Goal: Task Accomplishment & Management: Complete application form

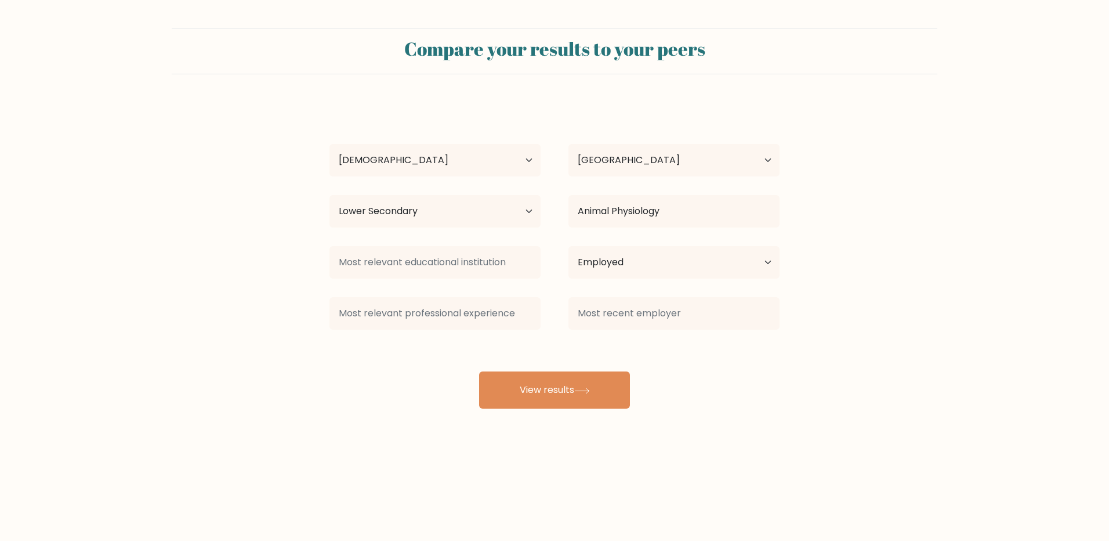
select select "25_34"
select select "SI"
select select "lower_secondary"
select select "employed"
drag, startPoint x: 552, startPoint y: 383, endPoint x: 573, endPoint y: 384, distance: 20.9
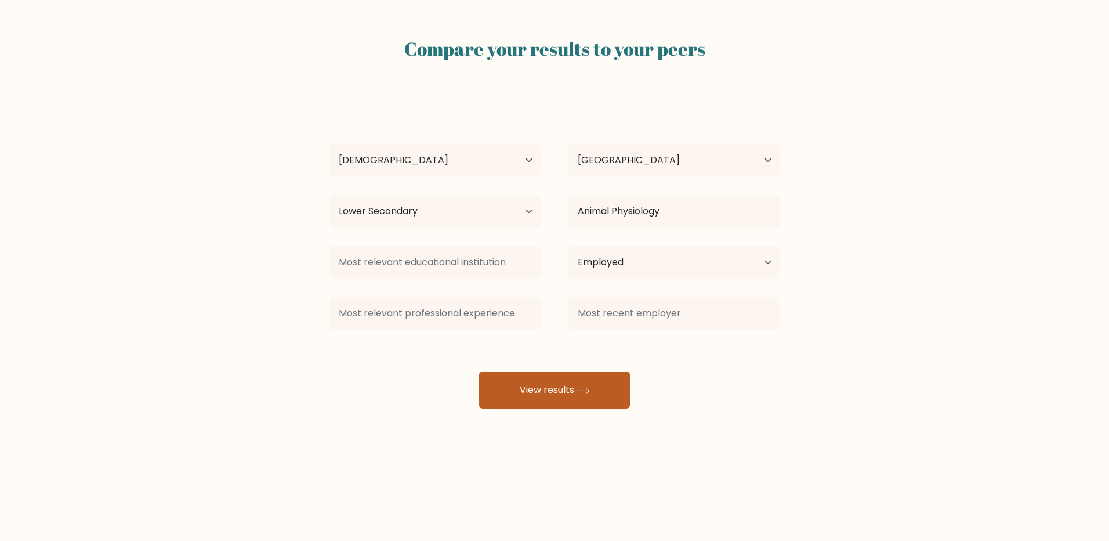
click at [553, 383] on button "View results" at bounding box center [554, 389] width 151 height 37
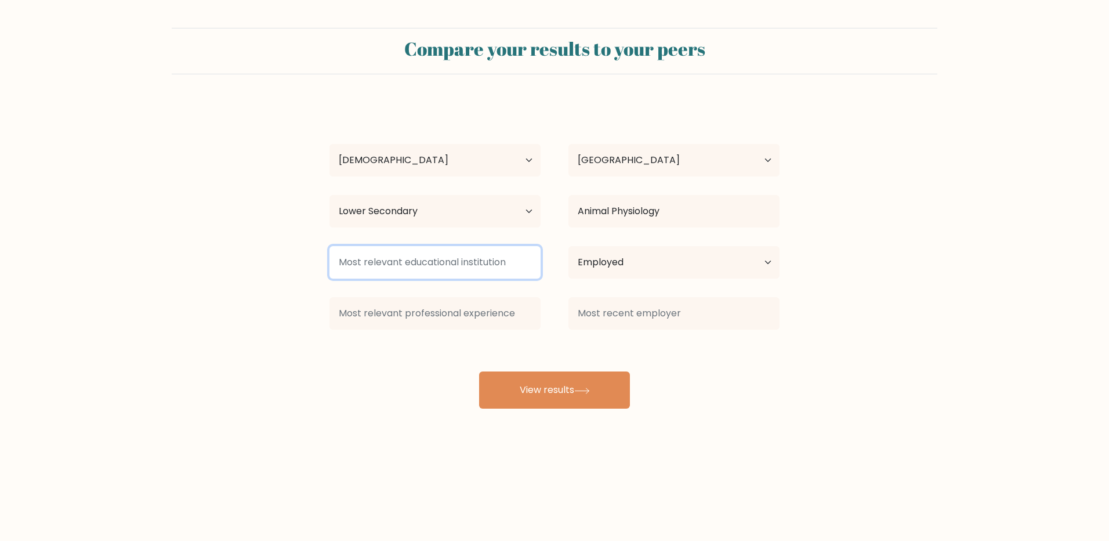
click at [481, 267] on input at bounding box center [435, 262] width 211 height 32
type input "No"
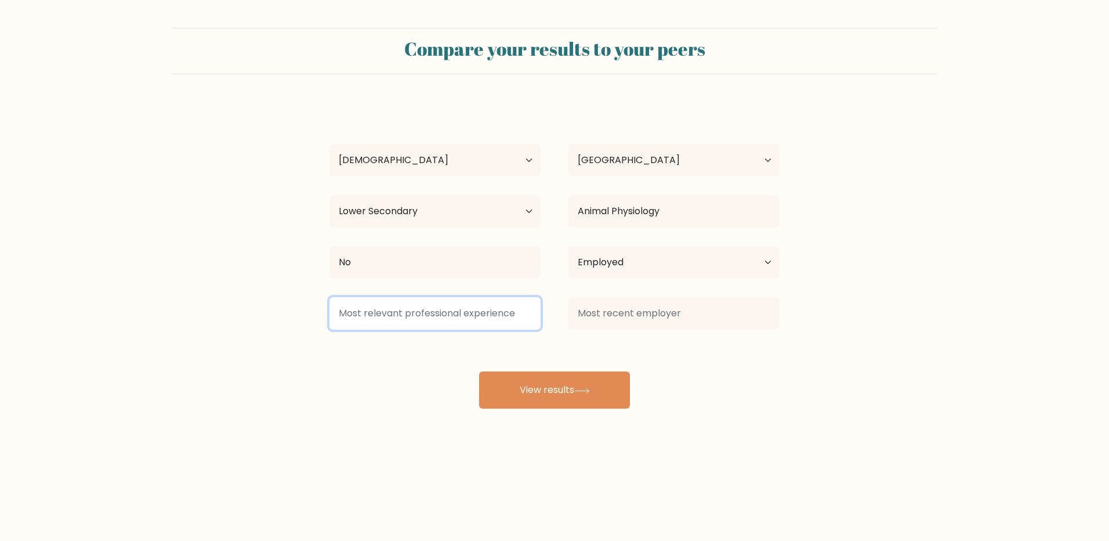
click at [482, 317] on input at bounding box center [435, 313] width 211 height 32
type input "No"
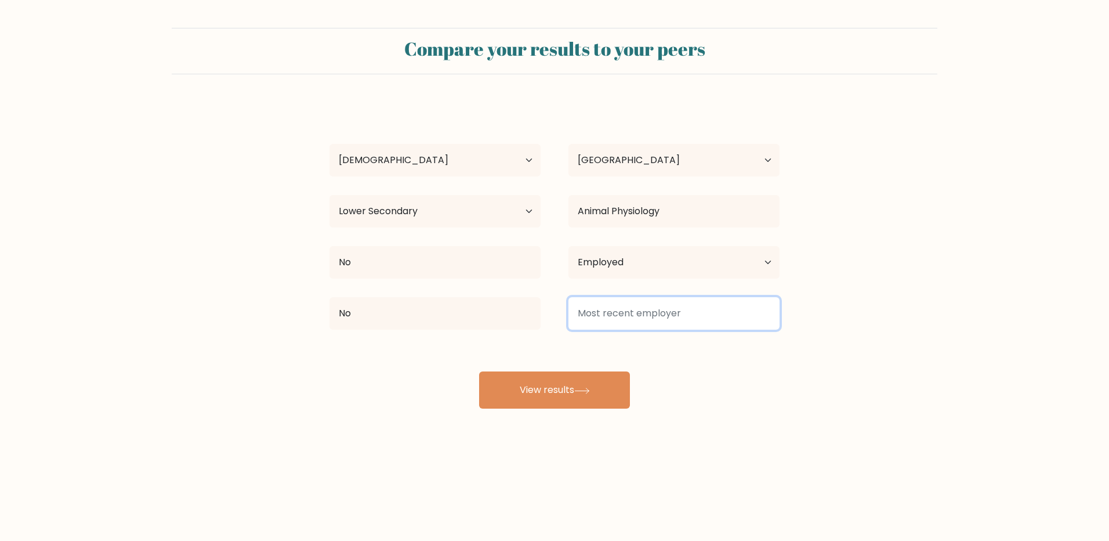
click at [643, 310] on input at bounding box center [674, 313] width 211 height 32
type input "No"
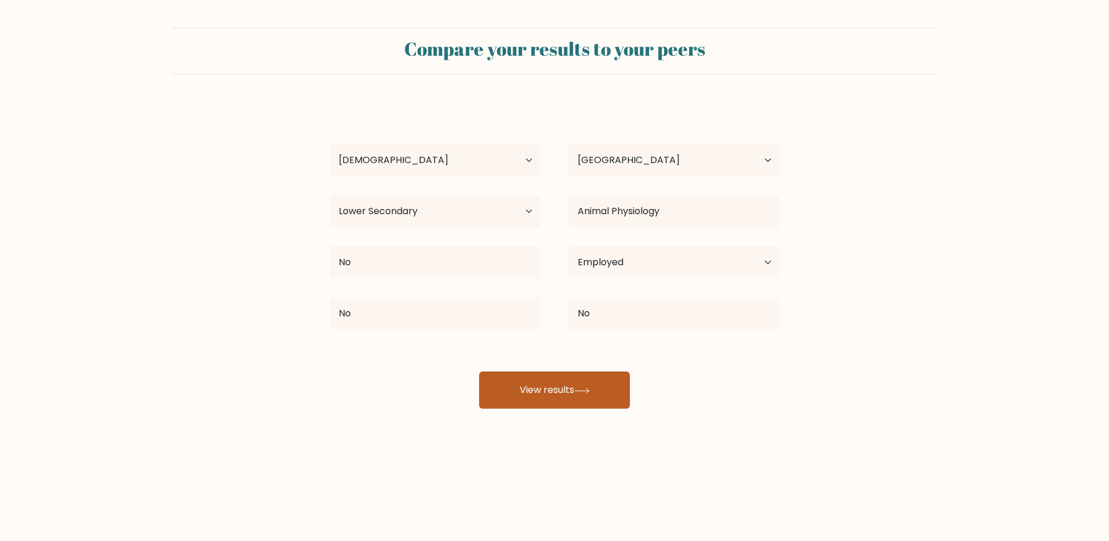
click at [573, 385] on button "View results" at bounding box center [554, 389] width 151 height 37
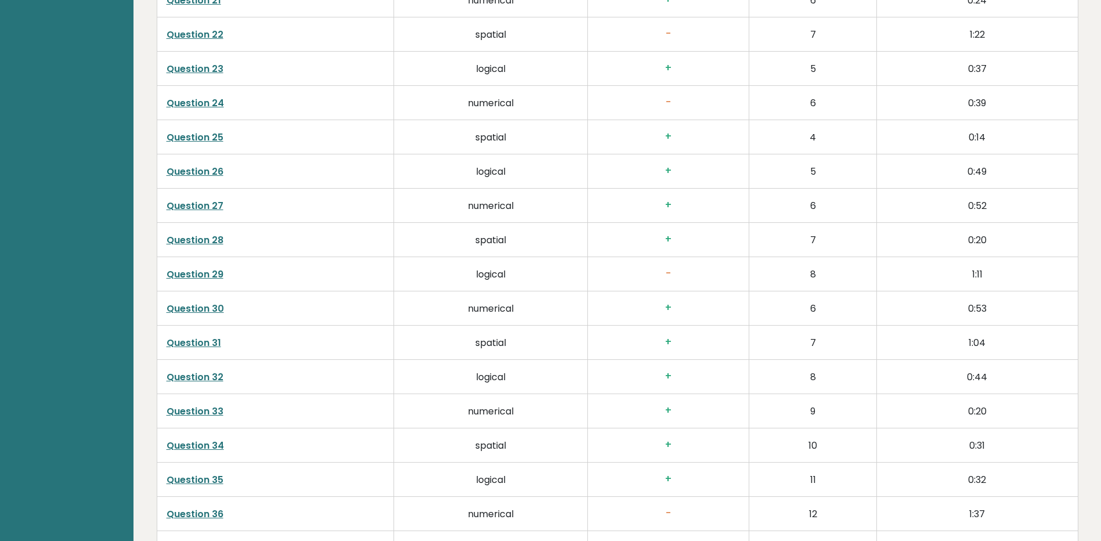
scroll to position [2970, 0]
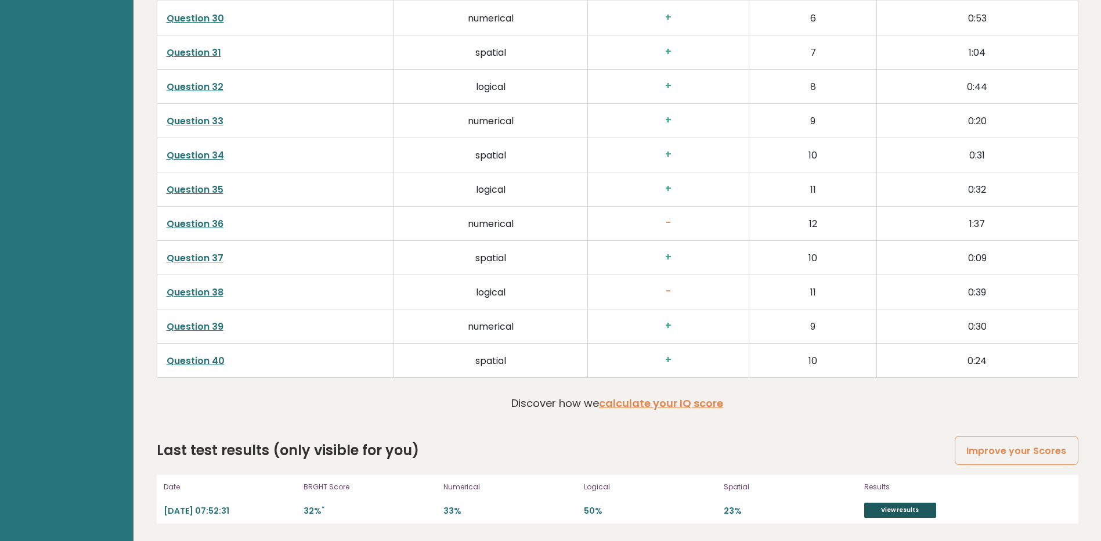
click at [896, 506] on link "View results" at bounding box center [900, 509] width 72 height 15
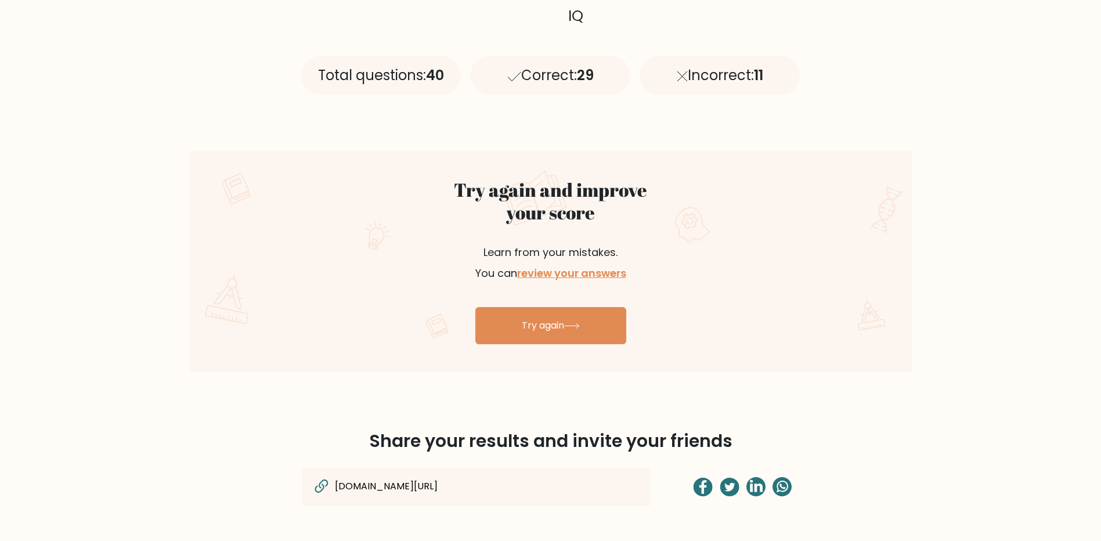
scroll to position [522, 0]
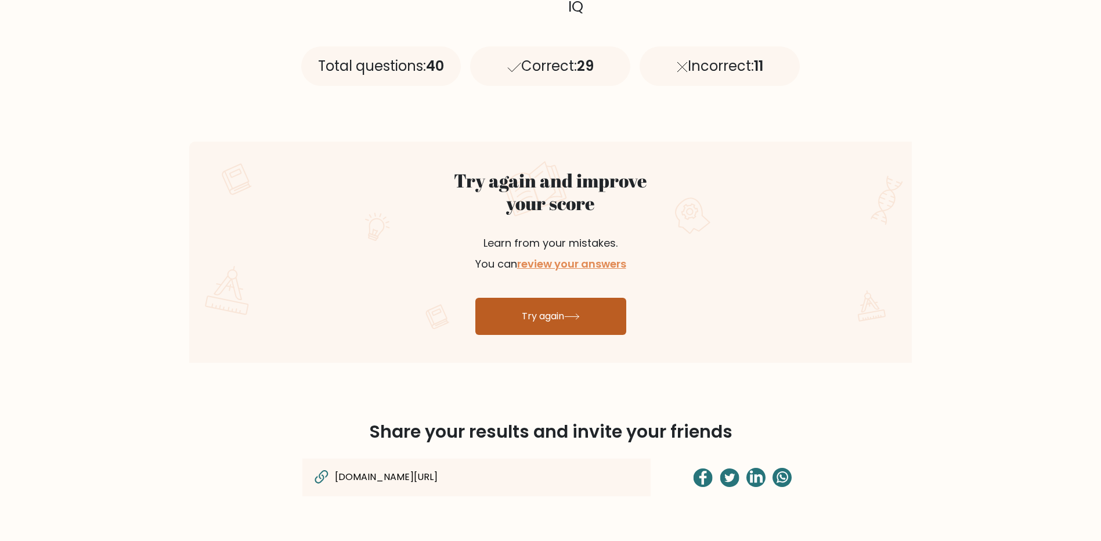
click at [552, 311] on link "Try again" at bounding box center [550, 316] width 151 height 37
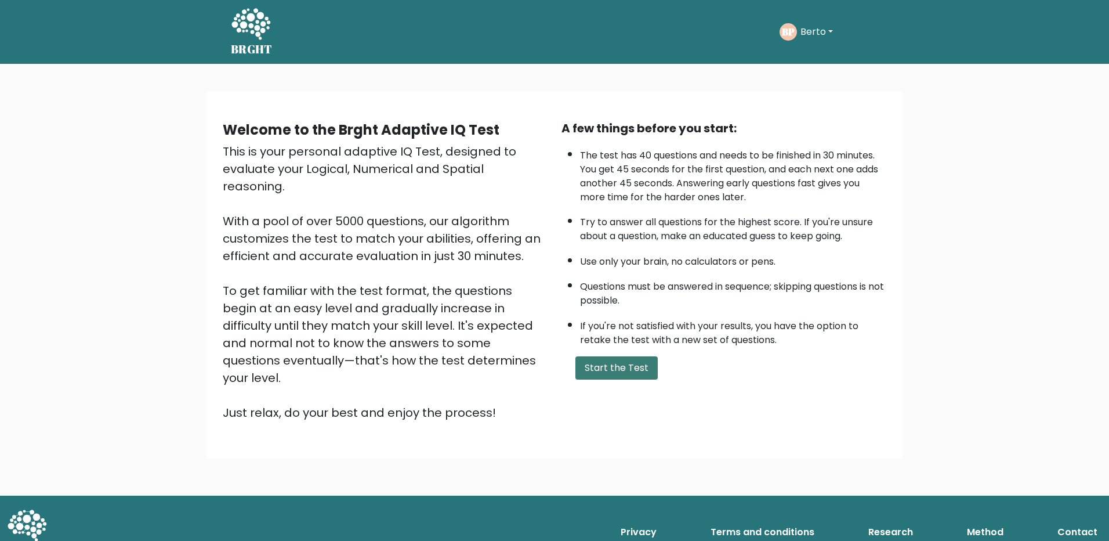
click at [609, 367] on button "Start the Test" at bounding box center [617, 367] width 82 height 23
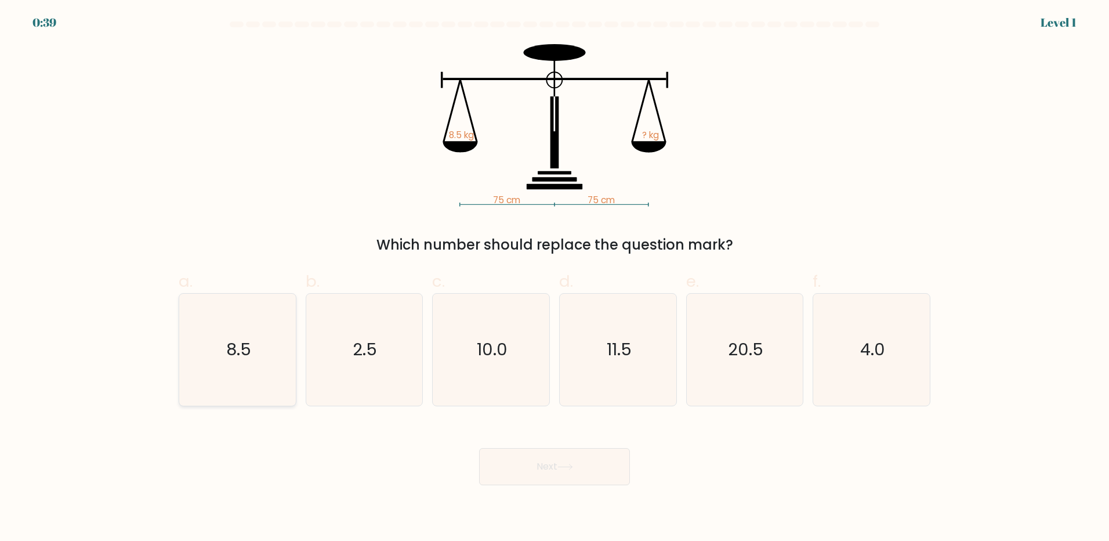
click at [243, 341] on text "8.5" at bounding box center [238, 349] width 25 height 23
click at [555, 278] on input "a. 8.5" at bounding box center [555, 274] width 1 height 8
radio input "true"
click at [551, 465] on button "Next" at bounding box center [554, 466] width 151 height 37
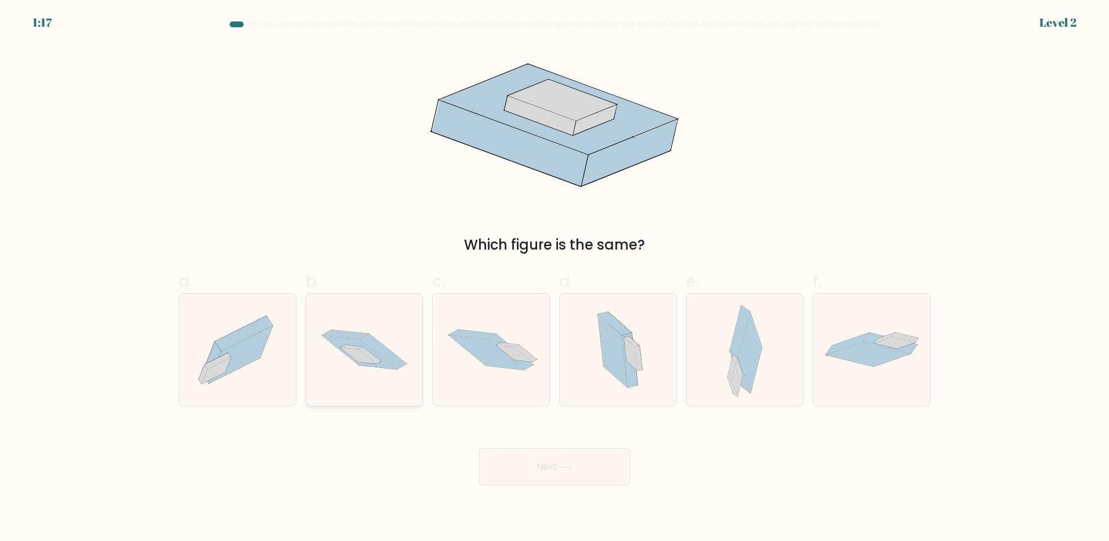
drag, startPoint x: 350, startPoint y: 342, endPoint x: 379, endPoint y: 377, distance: 45.8
click at [351, 342] on icon at bounding box center [359, 352] width 75 height 34
click at [555, 278] on input "b." at bounding box center [555, 274] width 1 height 8
radio input "true"
click at [577, 468] on button "Next" at bounding box center [554, 466] width 151 height 37
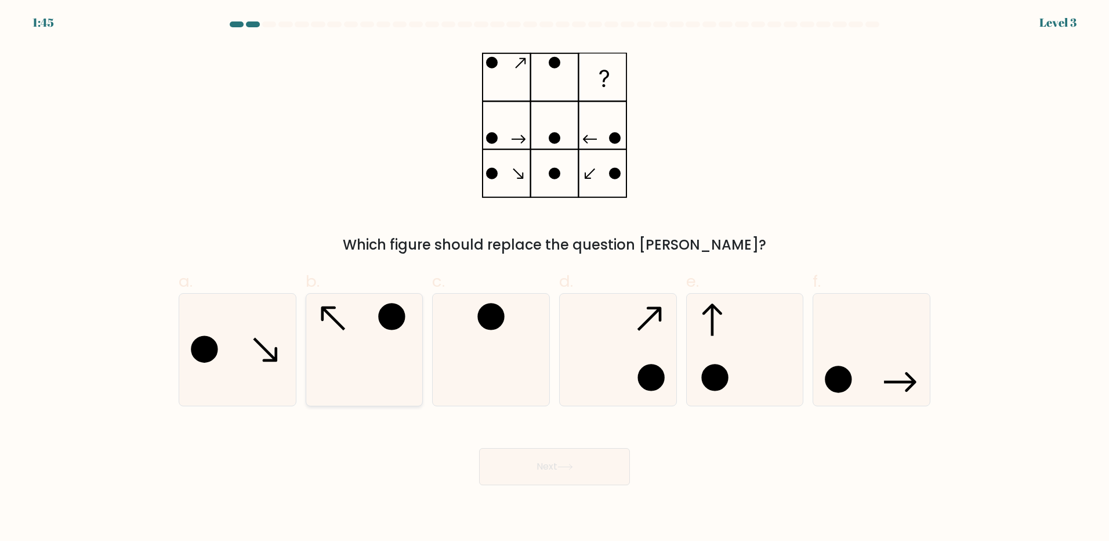
click at [366, 340] on icon at bounding box center [364, 350] width 112 height 112
click at [555, 278] on input "b." at bounding box center [555, 274] width 1 height 8
radio input "true"
click at [569, 466] on icon at bounding box center [566, 467] width 16 height 6
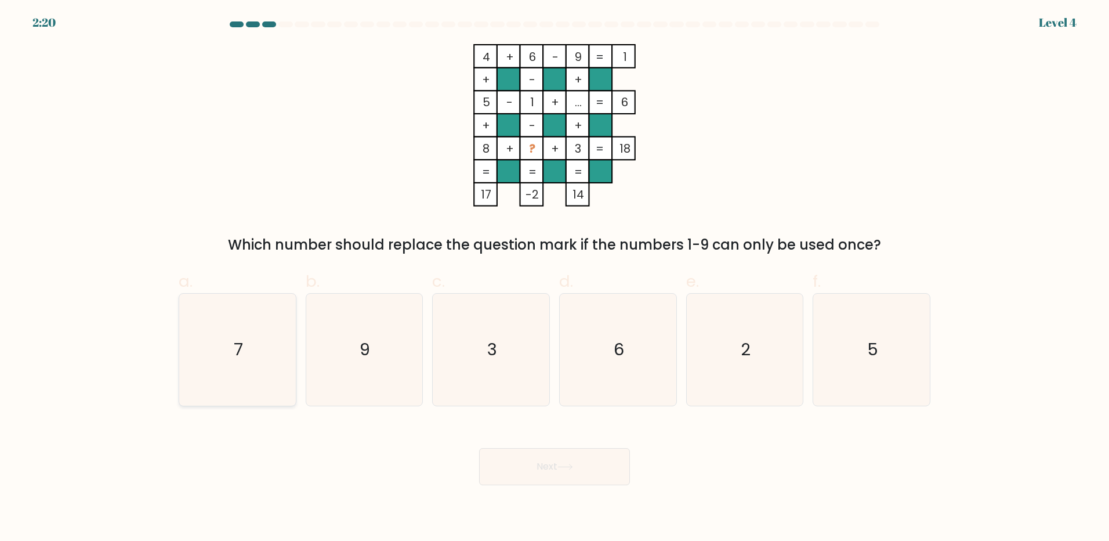
click at [268, 354] on icon "7" at bounding box center [238, 350] width 112 height 112
click at [555, 278] on input "a. 7" at bounding box center [555, 274] width 1 height 8
radio input "true"
click at [545, 468] on button "Next" at bounding box center [554, 466] width 151 height 37
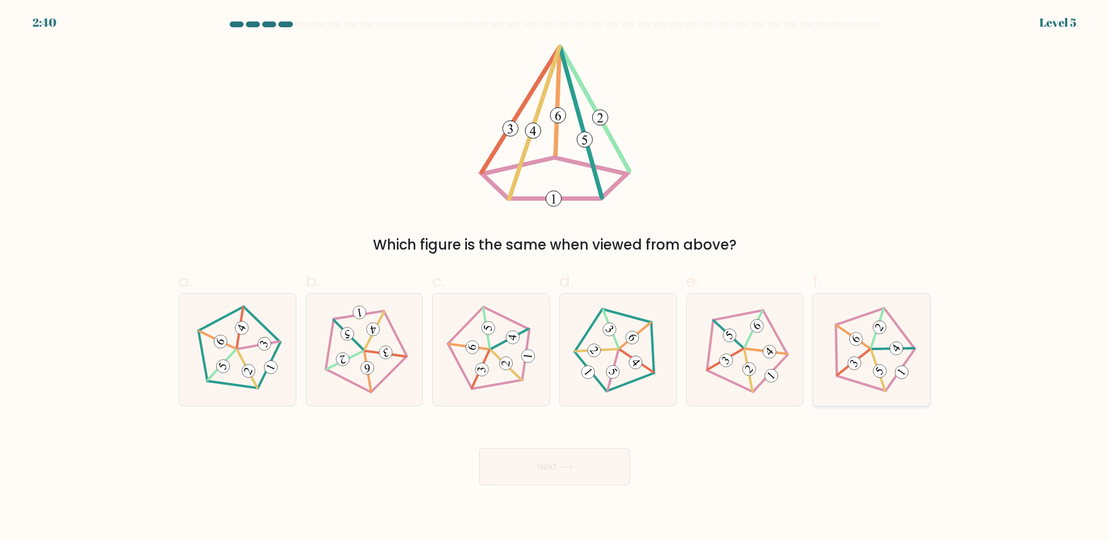
click at [874, 345] on icon at bounding box center [871, 349] width 89 height 89
click at [555, 278] on input "f." at bounding box center [555, 274] width 1 height 8
radio input "true"
click at [570, 459] on button "Next" at bounding box center [554, 466] width 151 height 37
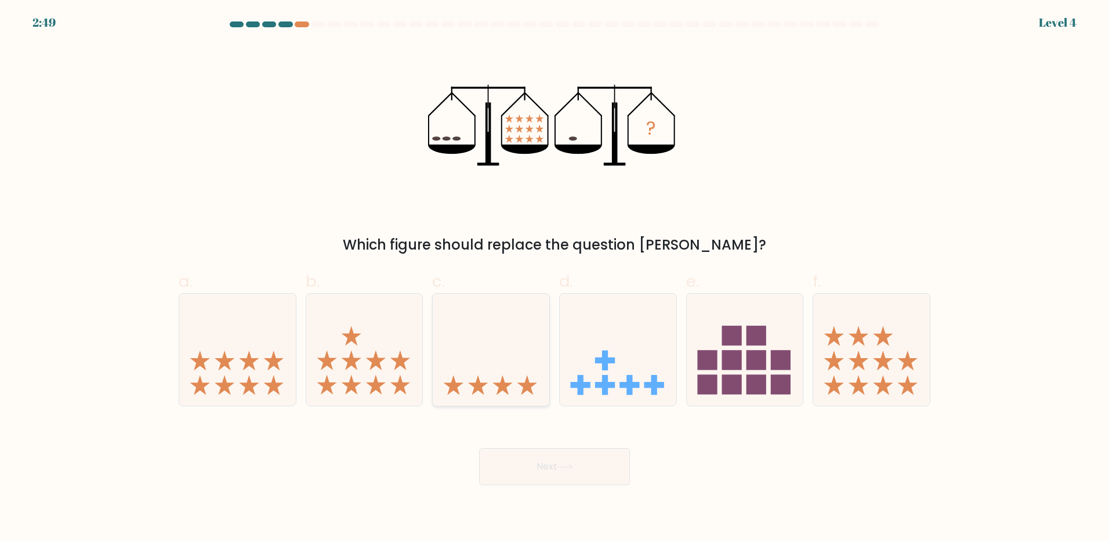
click at [519, 372] on icon at bounding box center [491, 349] width 117 height 96
click at [555, 278] on input "c." at bounding box center [555, 274] width 1 height 8
radio input "true"
click at [562, 462] on button "Next" at bounding box center [554, 466] width 151 height 37
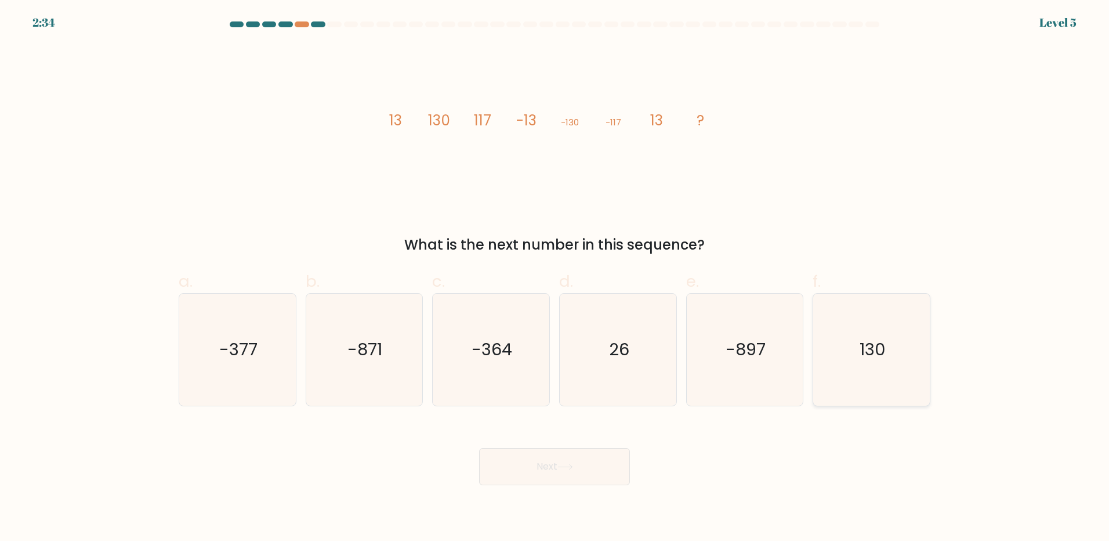
click at [866, 356] on text "130" at bounding box center [873, 349] width 26 height 23
click at [555, 278] on input "f. 130" at bounding box center [555, 274] width 1 height 8
radio input "true"
click at [572, 470] on icon at bounding box center [566, 467] width 16 height 6
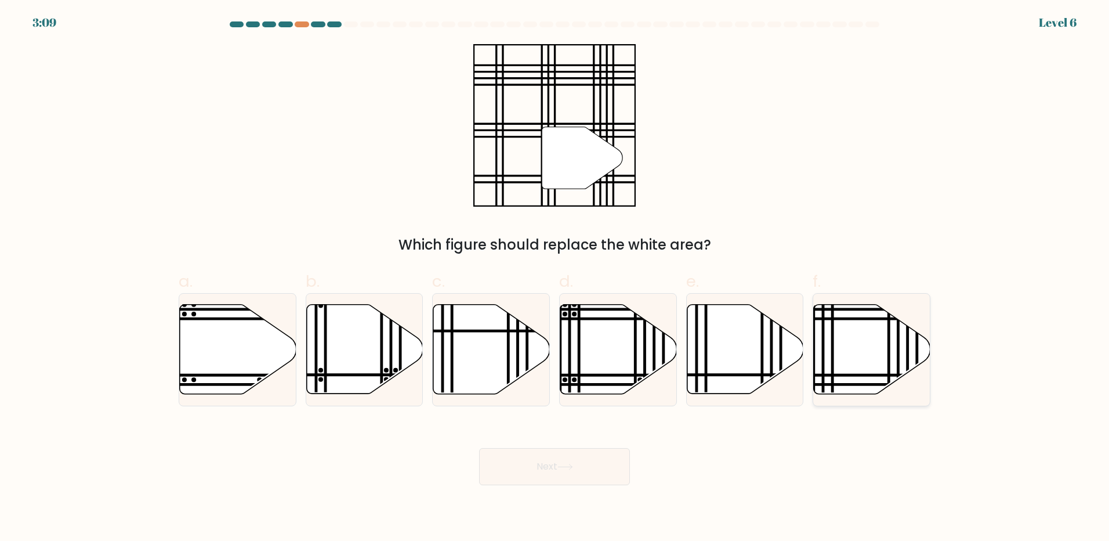
click at [848, 348] on icon at bounding box center [872, 349] width 117 height 89
click at [555, 278] on input "f." at bounding box center [555, 274] width 1 height 8
radio input "true"
click at [584, 456] on button "Next" at bounding box center [554, 466] width 151 height 37
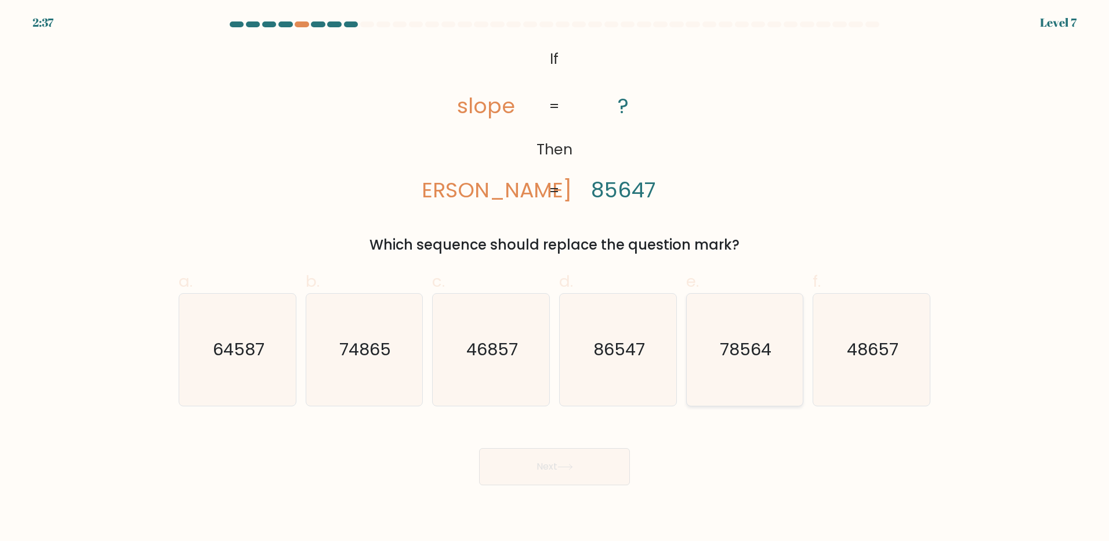
click at [759, 363] on icon "78564" at bounding box center [745, 350] width 112 height 112
click at [555, 278] on input "e. 78564" at bounding box center [555, 274] width 1 height 8
radio input "true"
click at [579, 465] on button "Next" at bounding box center [554, 466] width 151 height 37
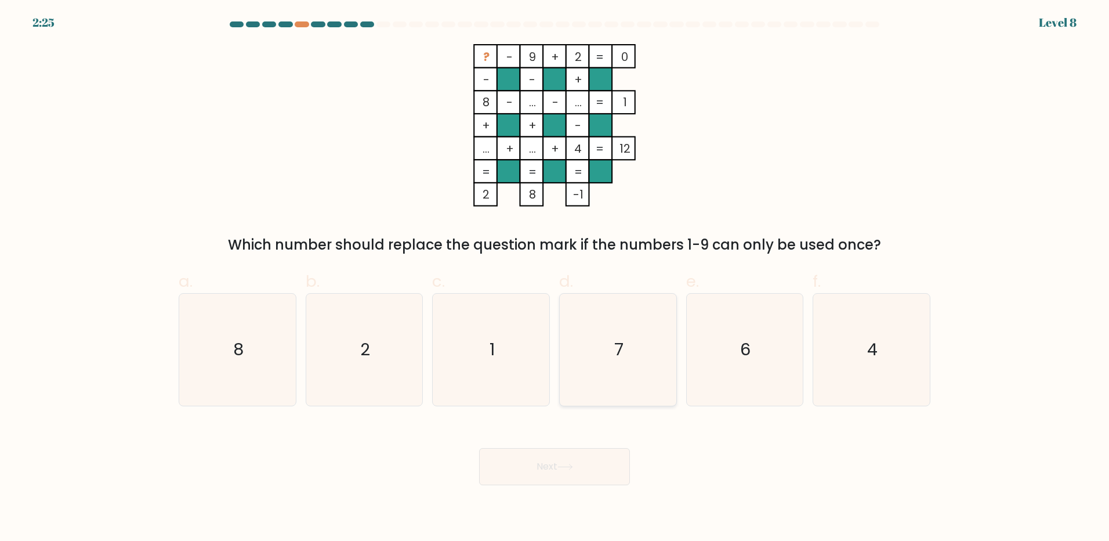
click at [639, 358] on icon "7" at bounding box center [618, 350] width 112 height 112
click at [555, 278] on input "d. 7" at bounding box center [555, 274] width 1 height 8
radio input "true"
click at [558, 463] on button "Next" at bounding box center [554, 466] width 151 height 37
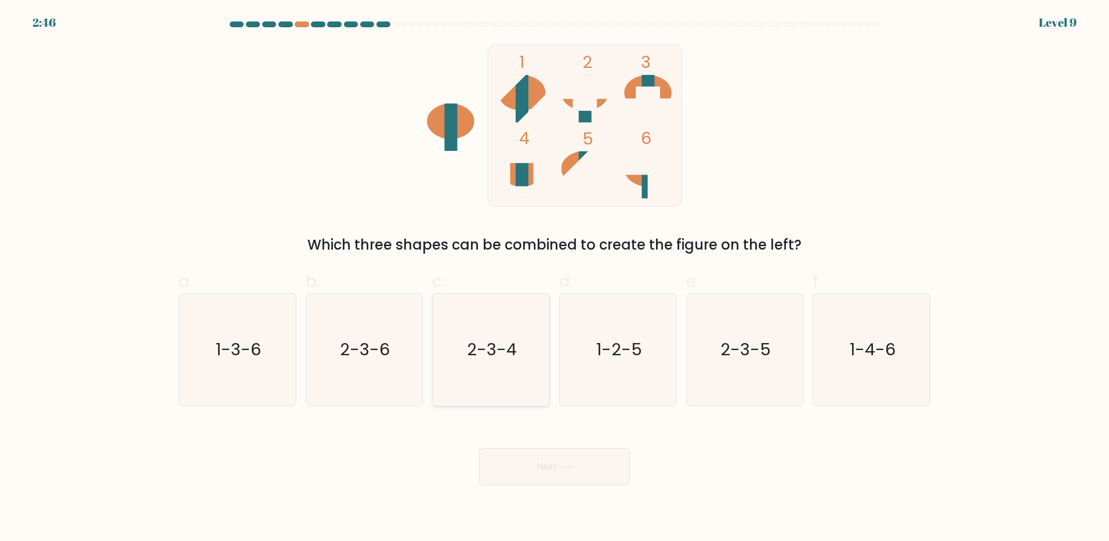
click at [505, 360] on text "2-3-4" at bounding box center [493, 349] width 50 height 23
click at [555, 278] on input "c. 2-3-4" at bounding box center [555, 274] width 1 height 8
radio input "true"
click at [548, 479] on button "Next" at bounding box center [554, 466] width 151 height 37
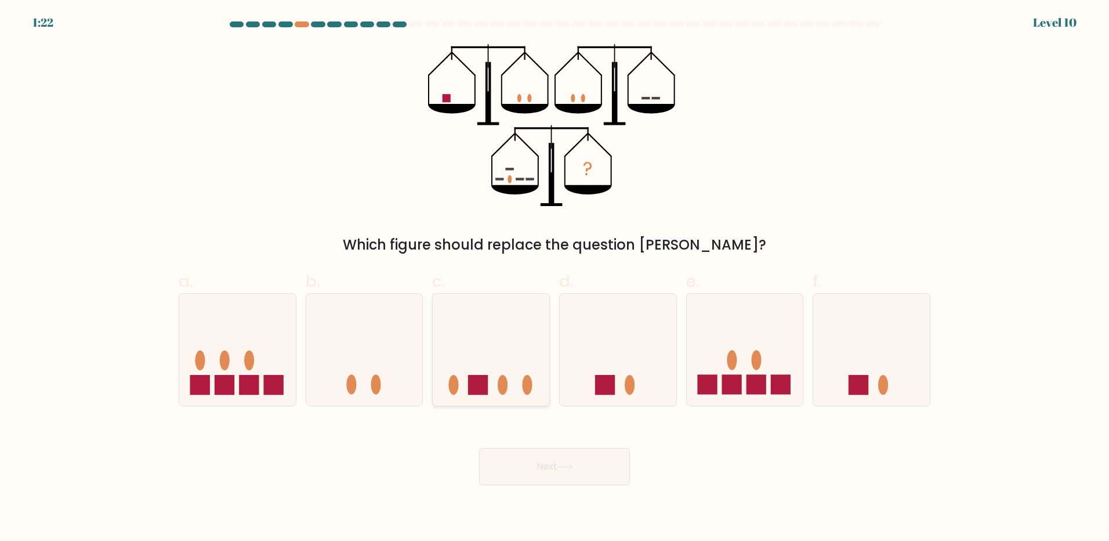
click at [515, 364] on icon at bounding box center [491, 349] width 117 height 96
click at [555, 278] on input "c." at bounding box center [555, 274] width 1 height 8
radio input "true"
click at [559, 459] on button "Next" at bounding box center [554, 466] width 151 height 37
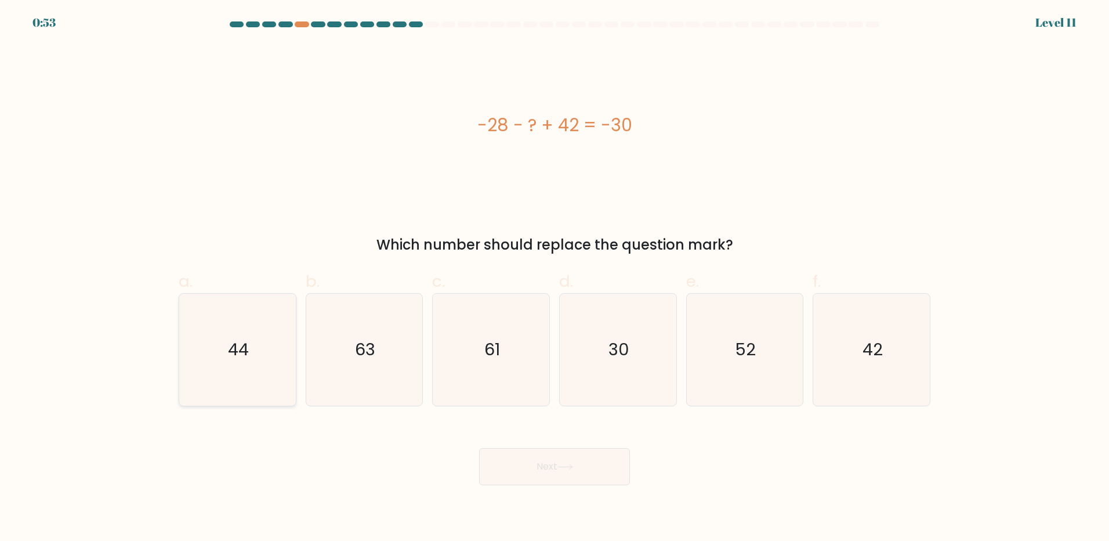
click at [243, 375] on icon "44" at bounding box center [238, 350] width 112 height 112
click at [555, 278] on input "a. 44" at bounding box center [555, 274] width 1 height 8
radio input "true"
click at [255, 354] on icon "44" at bounding box center [237, 349] width 111 height 111
click at [555, 278] on input "a. 44" at bounding box center [555, 274] width 1 height 8
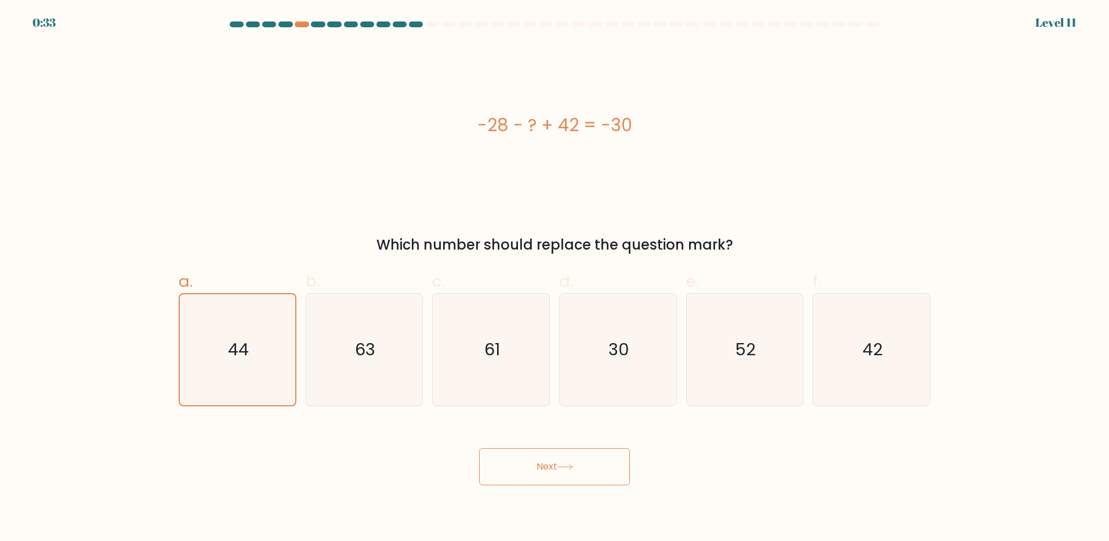
click at [548, 466] on button "Next" at bounding box center [554, 466] width 151 height 37
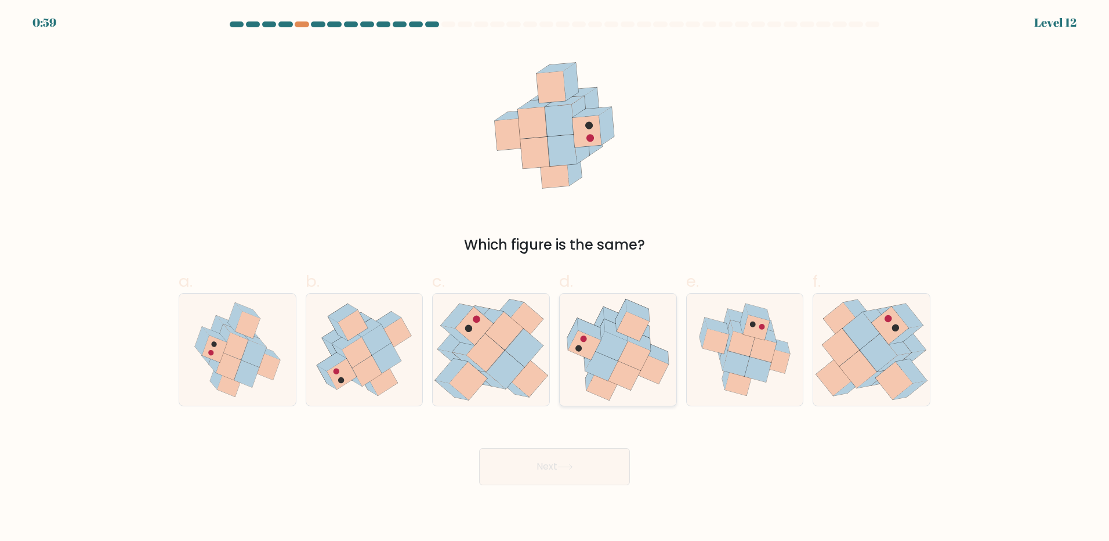
click at [637, 359] on icon at bounding box center [634, 356] width 32 height 30
click at [555, 278] on input "d." at bounding box center [555, 274] width 1 height 8
radio input "true"
click at [581, 464] on button "Next" at bounding box center [554, 466] width 151 height 37
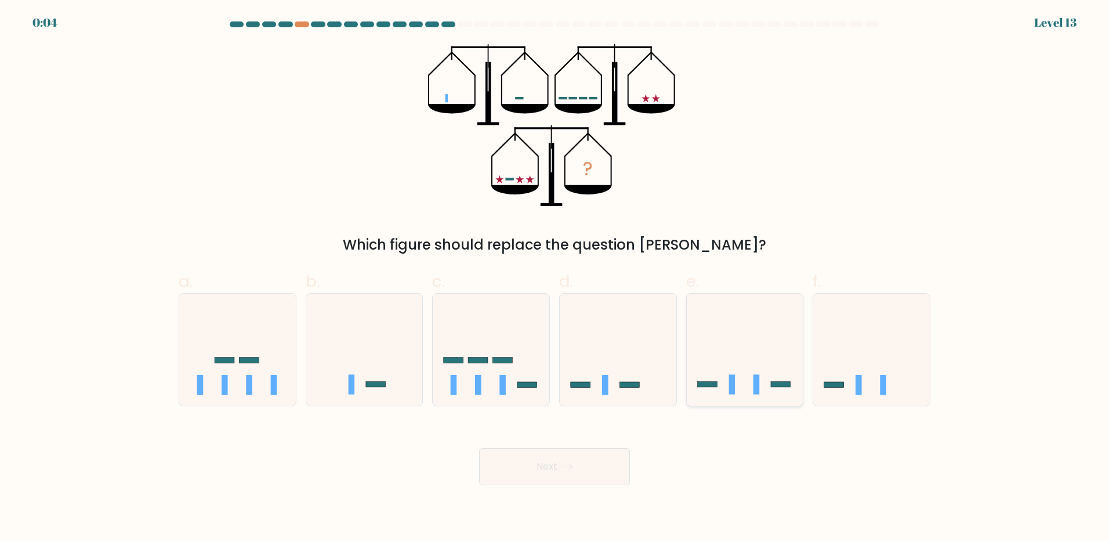
click at [741, 386] on icon at bounding box center [745, 349] width 117 height 96
click at [555, 278] on input "e." at bounding box center [555, 274] width 1 height 8
radio input "true"
click at [562, 465] on icon at bounding box center [566, 467] width 16 height 6
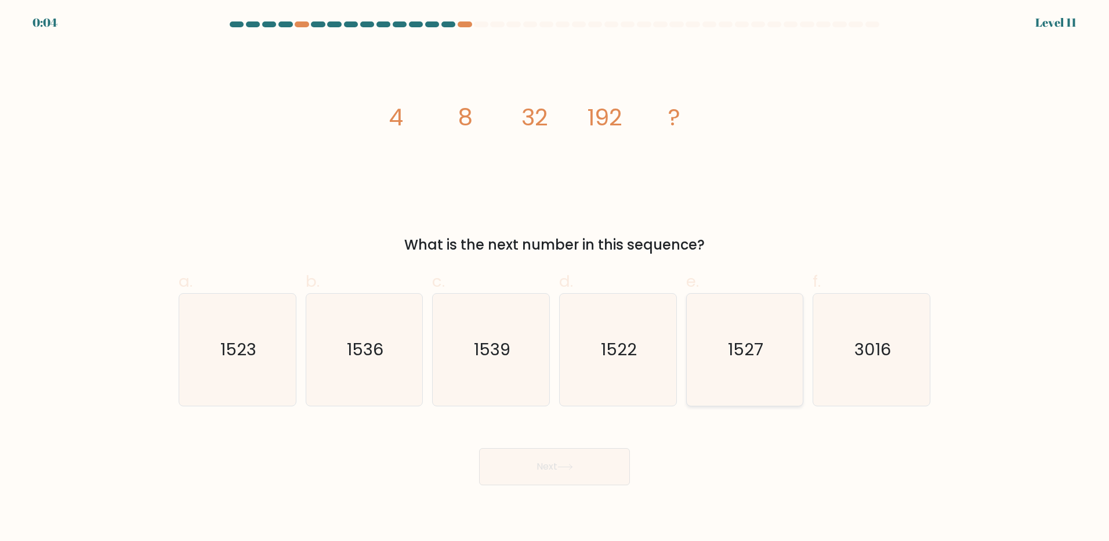
click at [743, 353] on text "1527" at bounding box center [745, 349] width 35 height 23
click at [555, 278] on input "e. 1527" at bounding box center [555, 274] width 1 height 8
radio input "true"
click at [571, 462] on button "Next" at bounding box center [554, 466] width 151 height 37
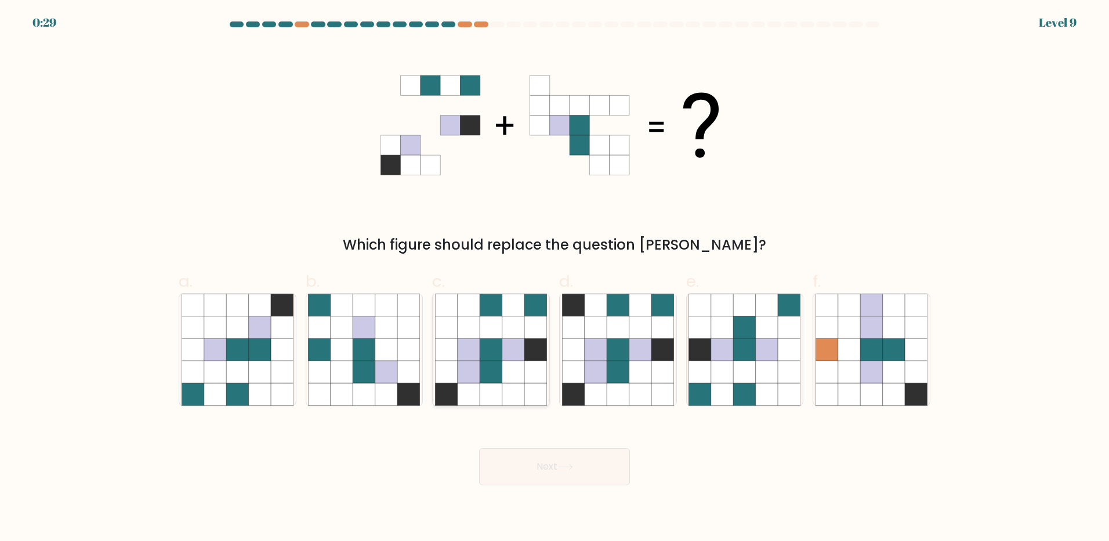
click at [490, 373] on icon at bounding box center [491, 372] width 22 height 22
click at [555, 278] on input "c." at bounding box center [555, 274] width 1 height 8
radio input "true"
click at [551, 463] on button "Next" at bounding box center [554, 466] width 151 height 37
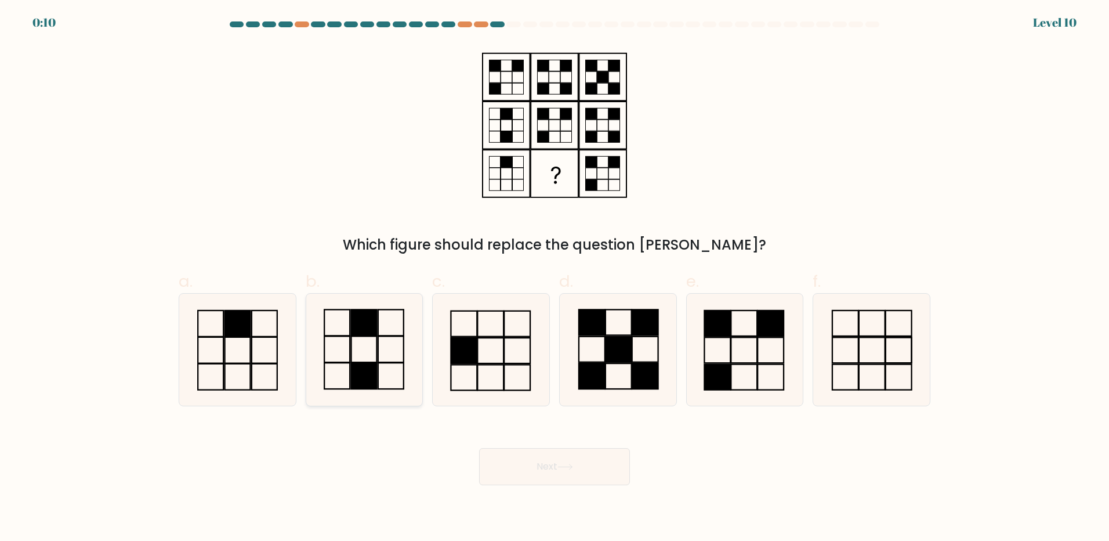
click at [375, 348] on icon at bounding box center [364, 350] width 112 height 112
click at [555, 278] on input "b." at bounding box center [555, 274] width 1 height 8
radio input "true"
click at [542, 465] on button "Next" at bounding box center [554, 466] width 151 height 37
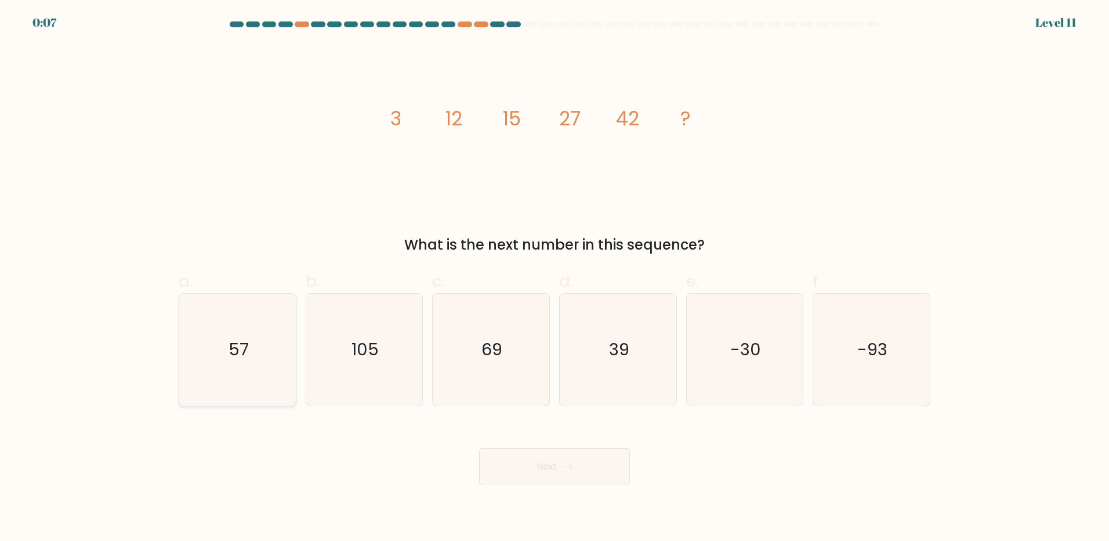
click at [245, 347] on text "57" at bounding box center [239, 349] width 20 height 23
click at [555, 278] on input "a. 57" at bounding box center [555, 274] width 1 height 8
radio input "true"
click at [535, 471] on button "Next" at bounding box center [554, 466] width 151 height 37
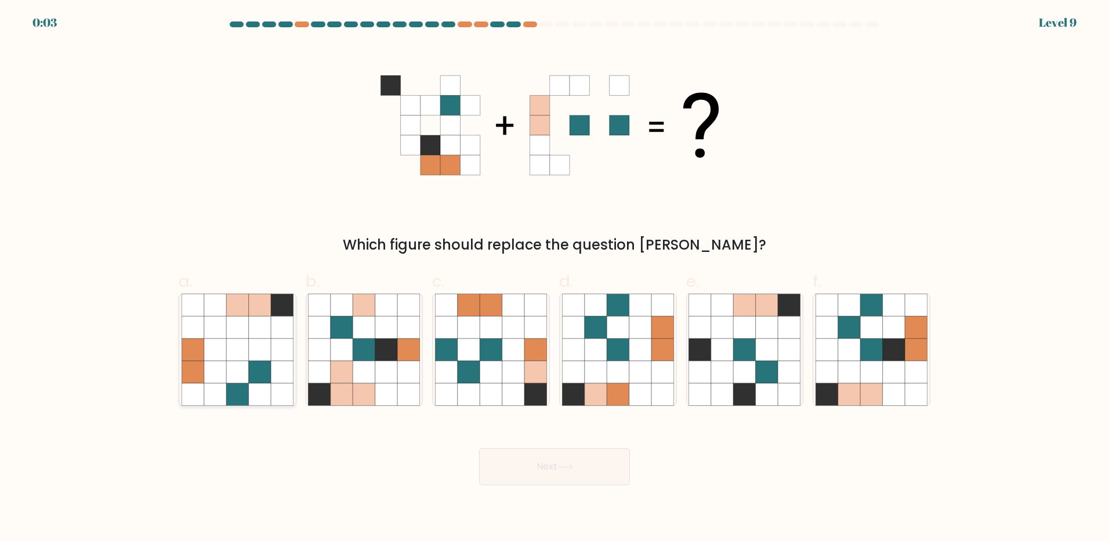
click at [219, 333] on icon at bounding box center [215, 327] width 22 height 22
click at [555, 278] on input "a." at bounding box center [555, 274] width 1 height 8
radio input "true"
click at [552, 455] on button "Next" at bounding box center [554, 466] width 151 height 37
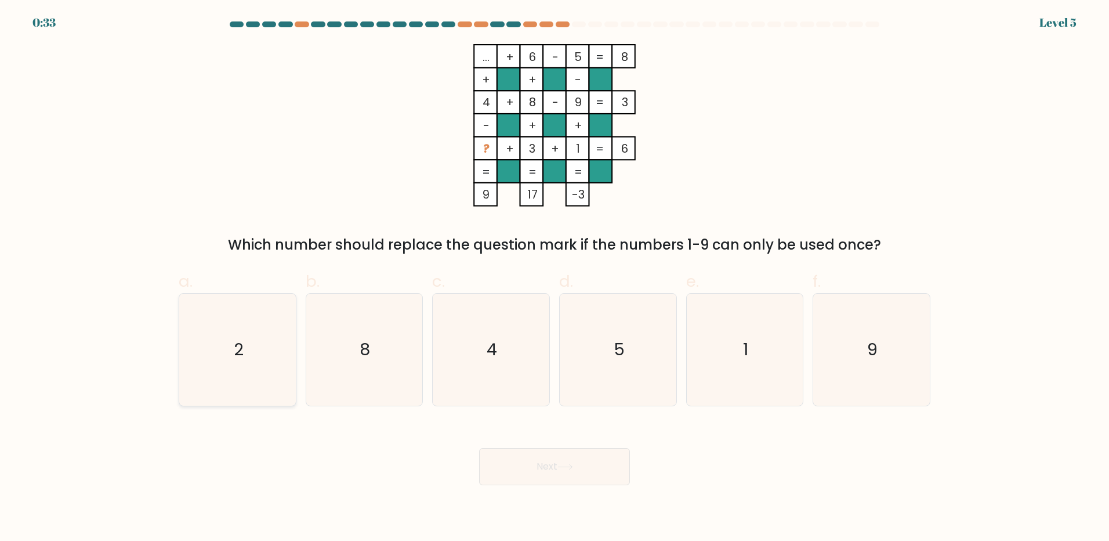
click at [233, 376] on icon "2" at bounding box center [238, 350] width 112 height 112
click at [555, 278] on input "a. 2" at bounding box center [555, 274] width 1 height 8
radio input "true"
click at [569, 466] on icon at bounding box center [566, 467] width 16 height 6
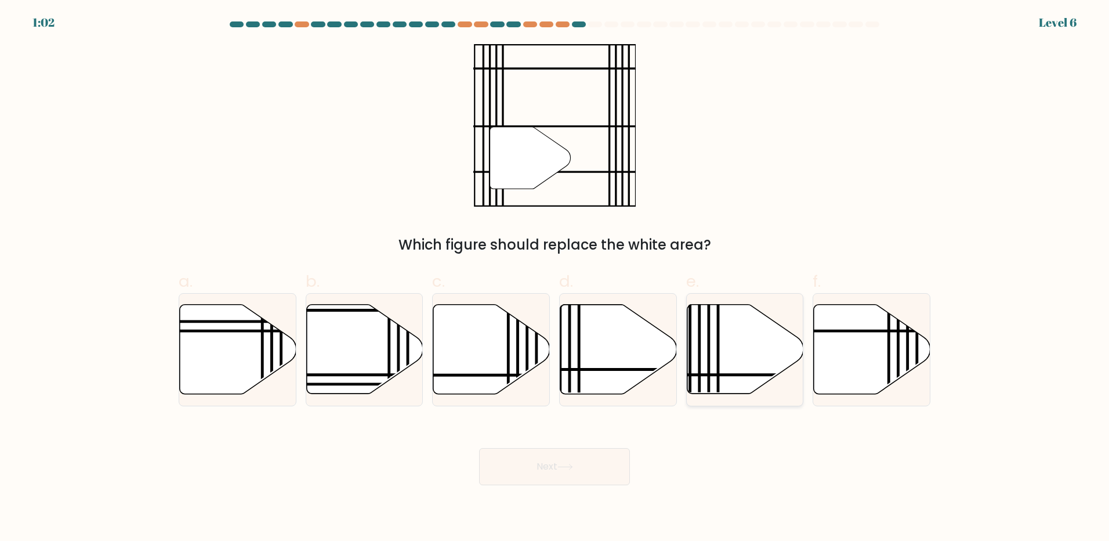
click at [744, 353] on icon at bounding box center [745, 349] width 117 height 89
click at [555, 278] on input "e." at bounding box center [555, 274] width 1 height 8
radio input "true"
click at [570, 476] on button "Next" at bounding box center [554, 466] width 151 height 37
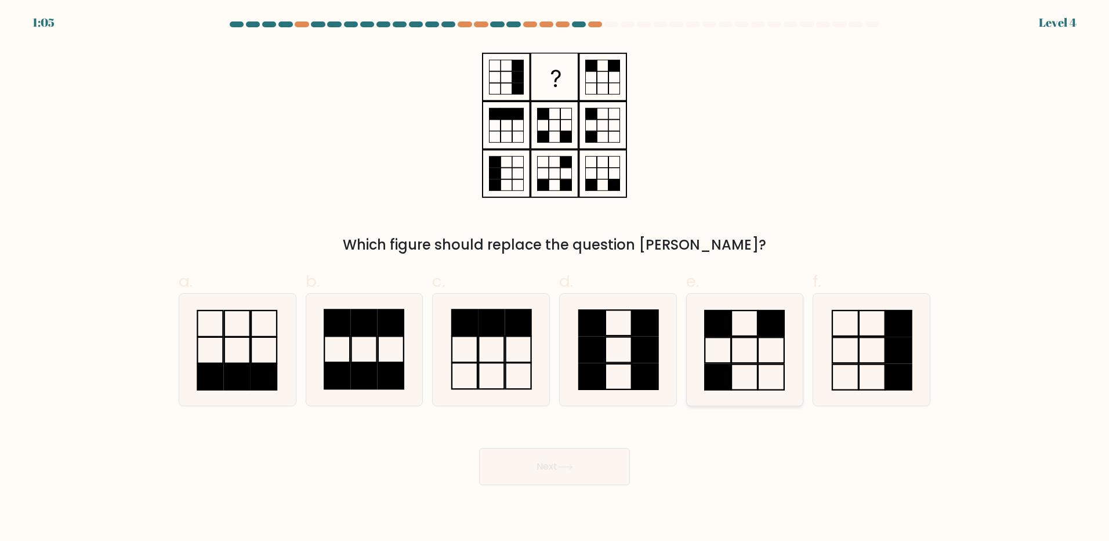
click at [743, 351] on icon at bounding box center [745, 350] width 112 height 112
click at [555, 278] on input "e." at bounding box center [555, 274] width 1 height 8
radio input "true"
click at [533, 462] on button "Next" at bounding box center [554, 466] width 151 height 37
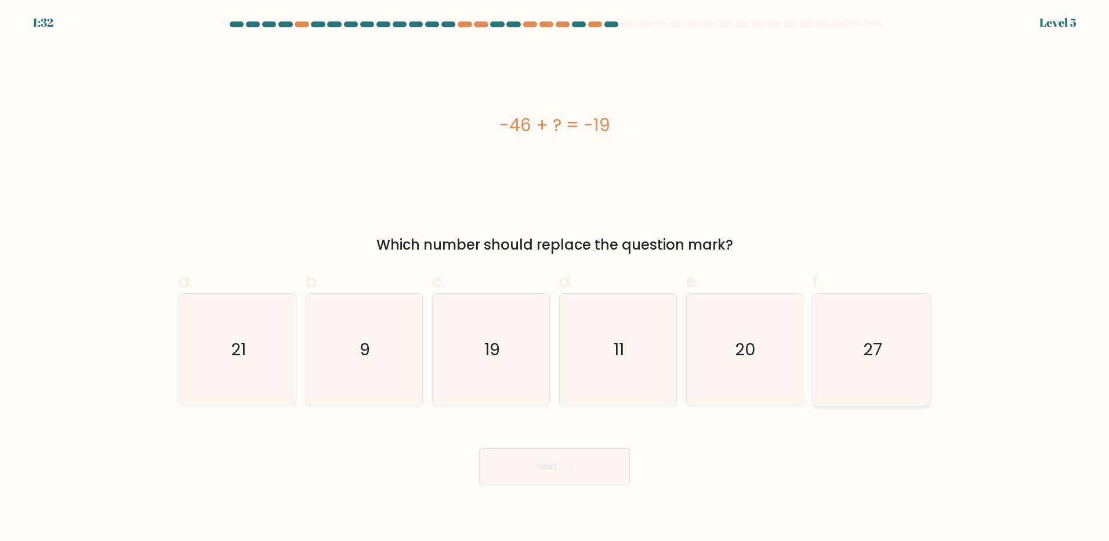
click at [877, 334] on icon "27" at bounding box center [872, 350] width 112 height 112
click at [555, 278] on input "f. 27" at bounding box center [555, 274] width 1 height 8
radio input "true"
click at [582, 462] on button "Next" at bounding box center [554, 466] width 151 height 37
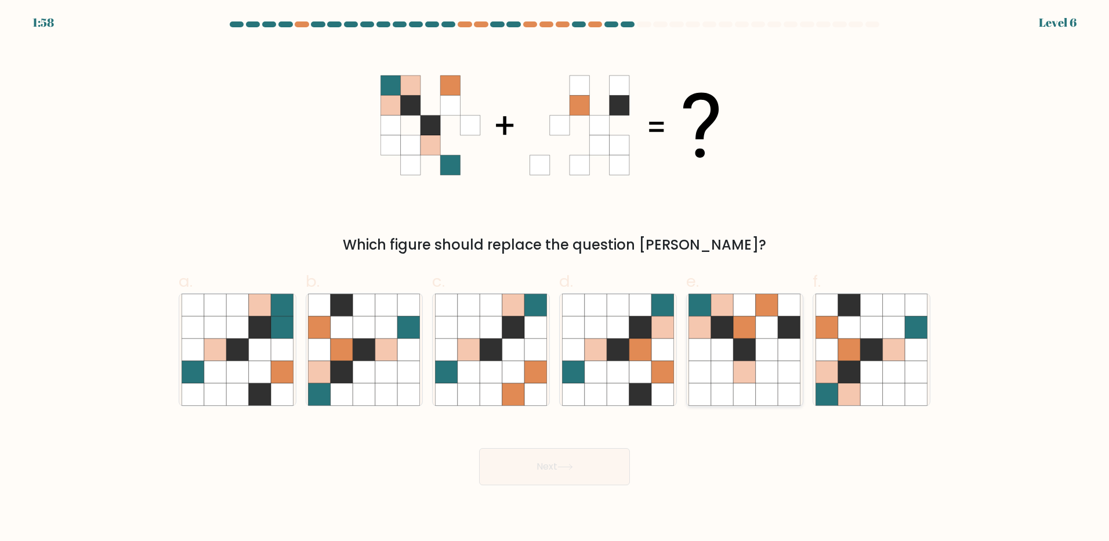
click at [740, 355] on icon at bounding box center [745, 349] width 22 height 22
click at [555, 278] on input "e." at bounding box center [555, 274] width 1 height 8
radio input "true"
click at [571, 471] on button "Next" at bounding box center [554, 466] width 151 height 37
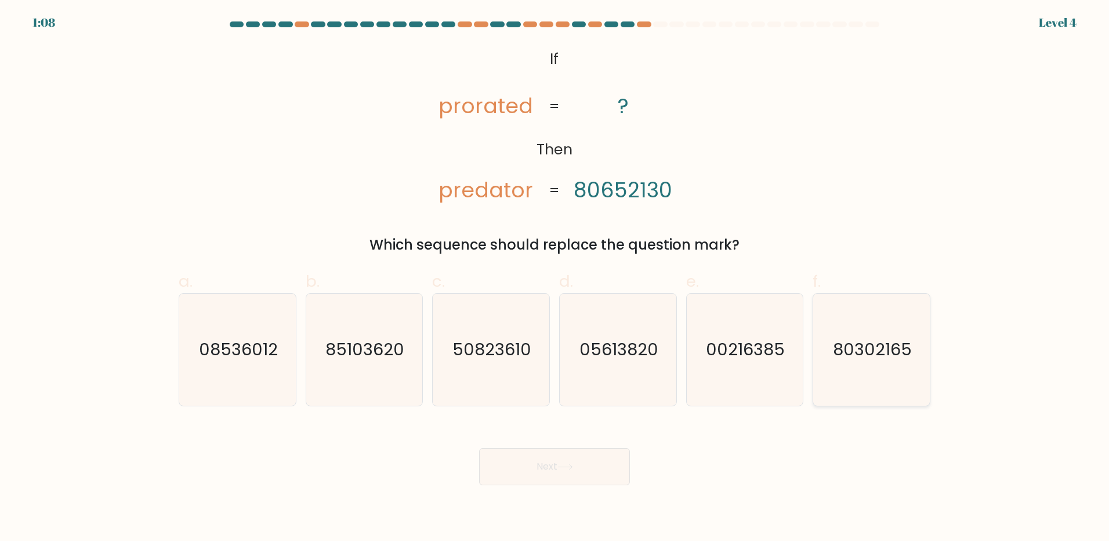
click at [894, 359] on text "80302165" at bounding box center [873, 349] width 79 height 23
click at [555, 278] on input "f. 80302165" at bounding box center [555, 274] width 1 height 8
radio input "true"
click at [587, 475] on button "Next" at bounding box center [554, 466] width 151 height 37
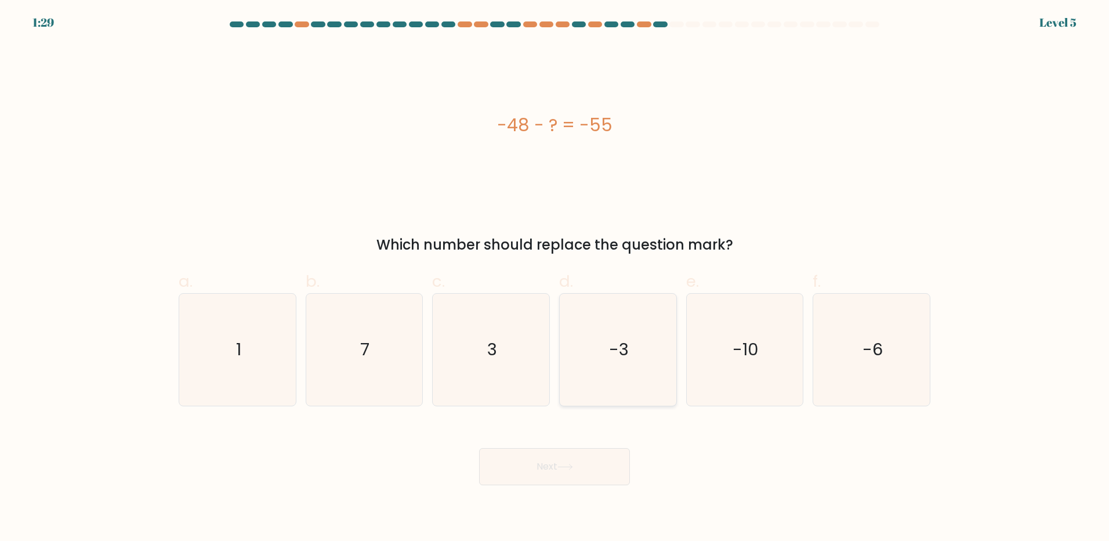
click at [632, 375] on icon "-3" at bounding box center [618, 350] width 112 height 112
click at [555, 278] on input "d. -3" at bounding box center [555, 274] width 1 height 8
radio input "true"
click at [572, 473] on button "Next" at bounding box center [554, 466] width 151 height 37
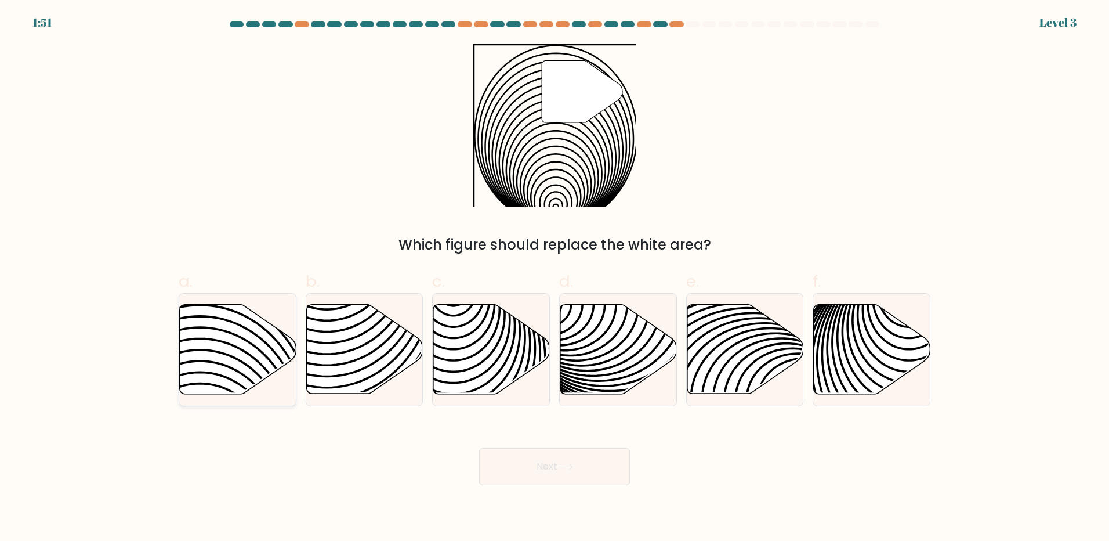
click at [274, 341] on icon at bounding box center [238, 349] width 117 height 89
click at [555, 278] on input "a." at bounding box center [555, 274] width 1 height 8
radio input "true"
click at [570, 472] on button "Next" at bounding box center [554, 466] width 151 height 37
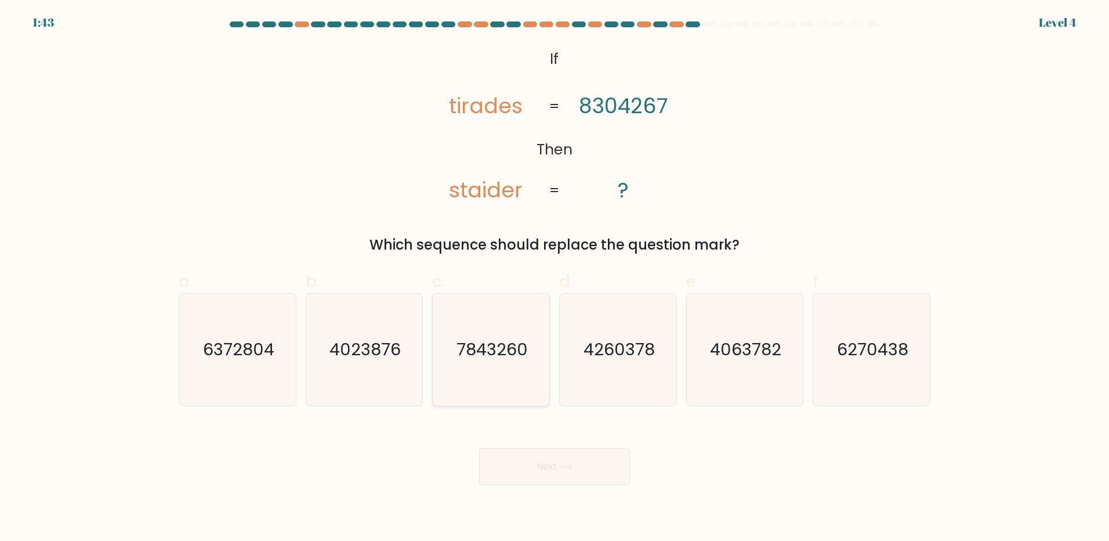
drag, startPoint x: 506, startPoint y: 370, endPoint x: 508, endPoint y: 376, distance: 6.8
click at [506, 370] on icon "7843260" at bounding box center [491, 350] width 112 height 112
click at [555, 278] on input "c. 7843260" at bounding box center [555, 274] width 1 height 8
radio input "true"
click at [548, 462] on button "Next" at bounding box center [554, 466] width 151 height 37
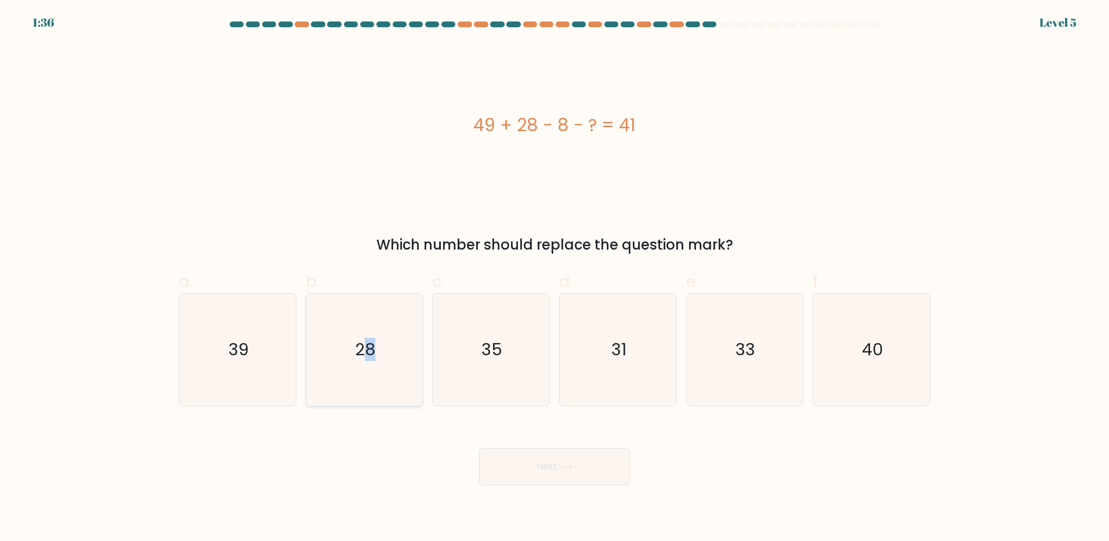
click at [370, 352] on text "28" at bounding box center [365, 349] width 20 height 23
click at [377, 381] on icon "28" at bounding box center [364, 350] width 112 height 112
click at [555, 278] on input "b. 28" at bounding box center [555, 274] width 1 height 8
radio input "true"
click at [532, 466] on button "Next" at bounding box center [554, 466] width 151 height 37
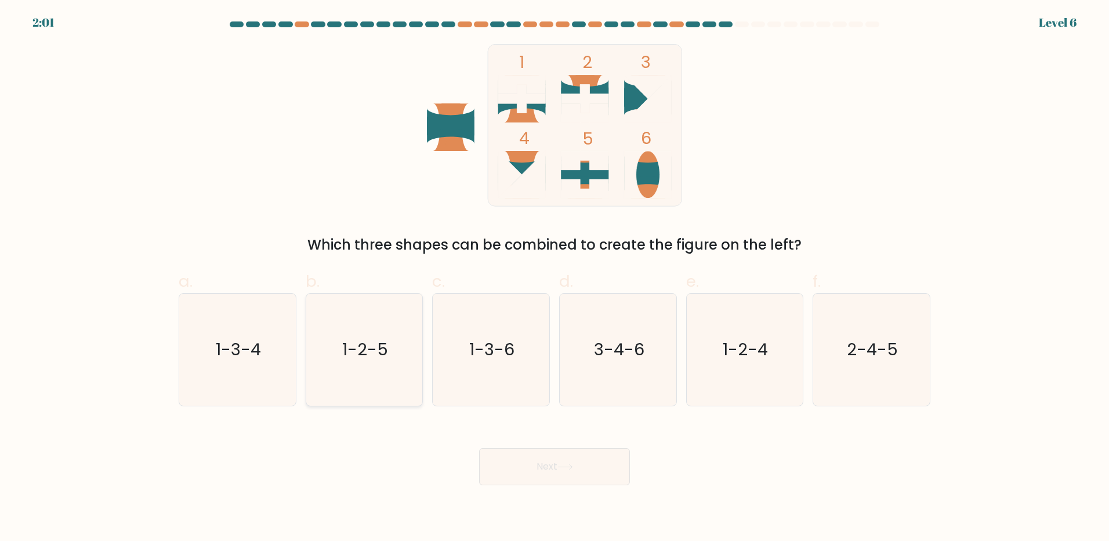
click at [366, 345] on text "1-2-5" at bounding box center [365, 349] width 46 height 23
click at [555, 278] on input "b. 1-2-5" at bounding box center [555, 274] width 1 height 8
radio input "true"
click at [566, 466] on icon at bounding box center [566, 467] width 16 height 6
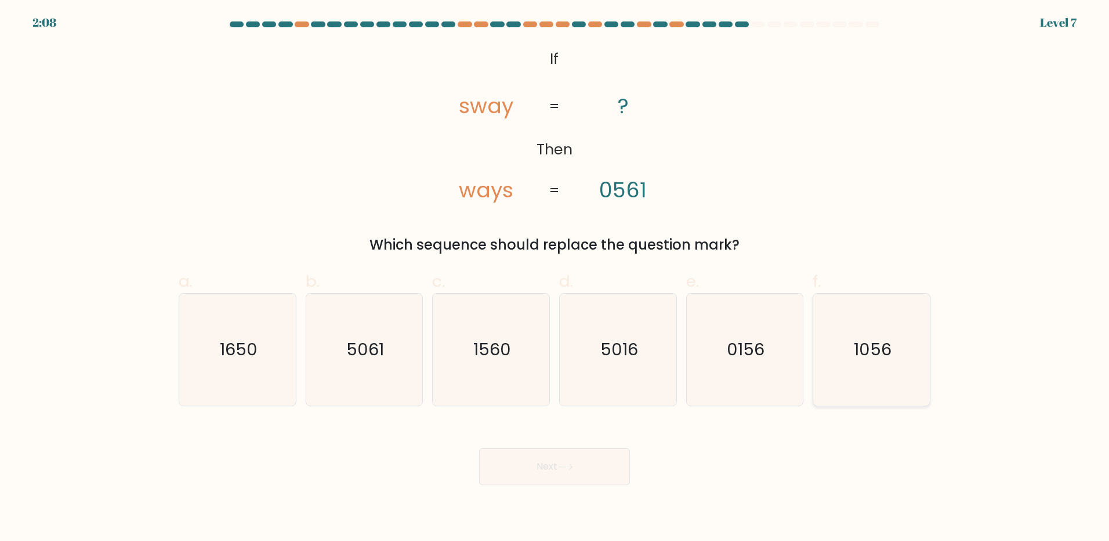
click at [862, 357] on text "1056" at bounding box center [873, 349] width 38 height 23
click at [555, 278] on input "f. 1056" at bounding box center [555, 274] width 1 height 8
radio input "true"
click at [547, 472] on button "Next" at bounding box center [554, 466] width 151 height 37
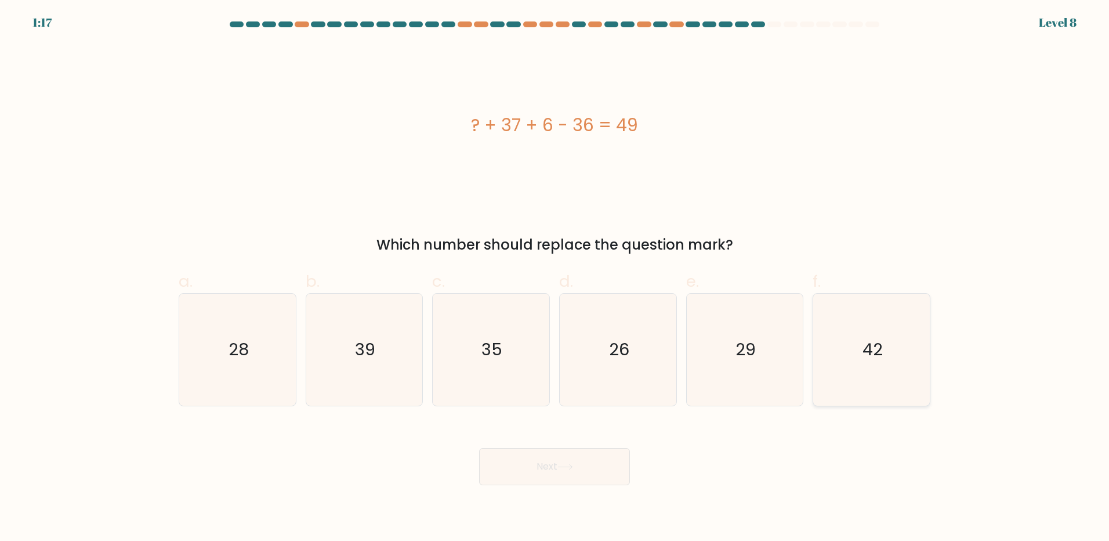
click at [891, 345] on icon "42" at bounding box center [872, 350] width 112 height 112
click at [555, 278] on input "f. 42" at bounding box center [555, 274] width 1 height 8
radio input "true"
click at [575, 462] on button "Next" at bounding box center [554, 466] width 151 height 37
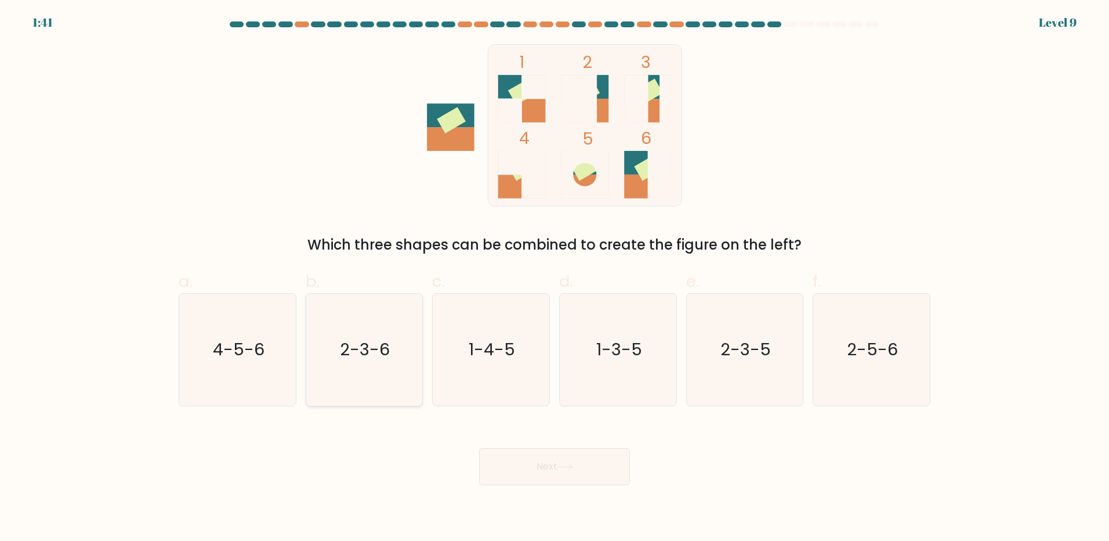
click at [382, 361] on icon "2-3-6" at bounding box center [364, 350] width 112 height 112
click at [555, 278] on input "b. 2-3-6" at bounding box center [555, 274] width 1 height 8
radio input "true"
click at [538, 466] on button "Next" at bounding box center [554, 466] width 151 height 37
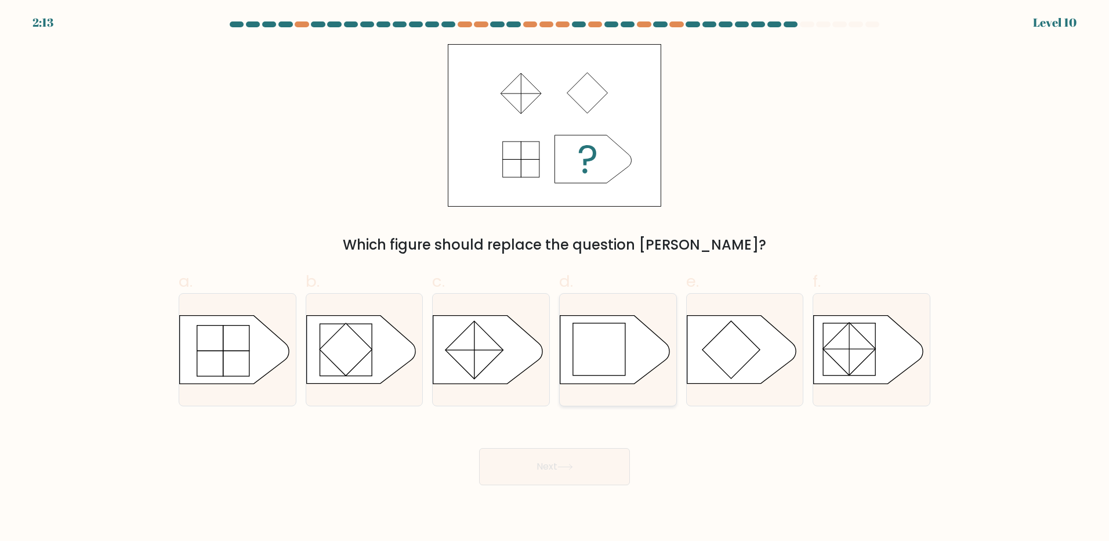
click at [621, 346] on rect at bounding box center [599, 349] width 52 height 52
click at [555, 278] on input "d." at bounding box center [555, 274] width 1 height 8
radio input "true"
click at [590, 454] on button "Next" at bounding box center [554, 466] width 151 height 37
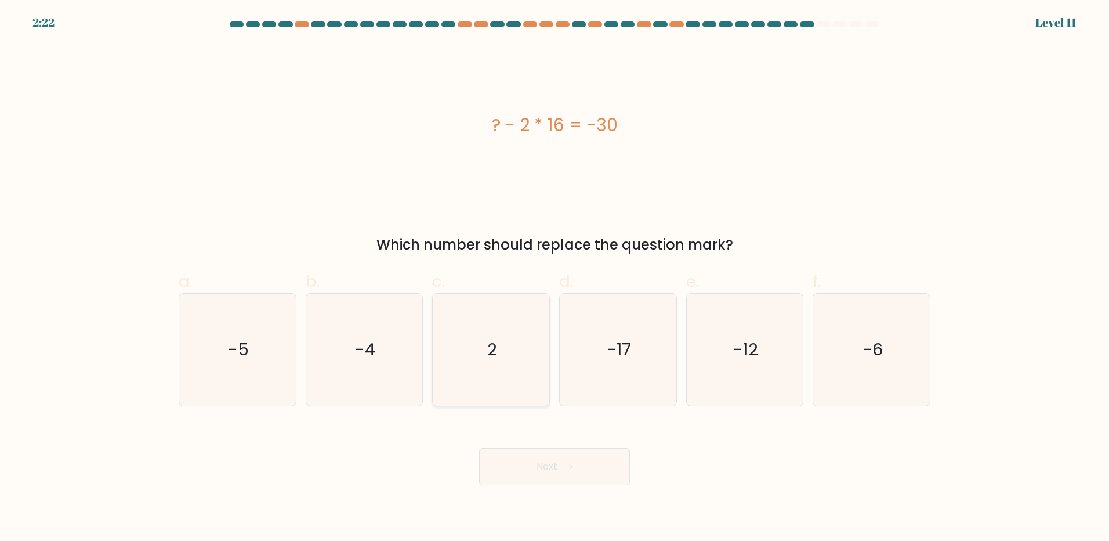
click at [494, 361] on icon "2" at bounding box center [491, 350] width 112 height 112
click at [555, 278] on input "c. 2" at bounding box center [555, 274] width 1 height 8
radio input "true"
click at [552, 462] on button "Next" at bounding box center [554, 466] width 151 height 37
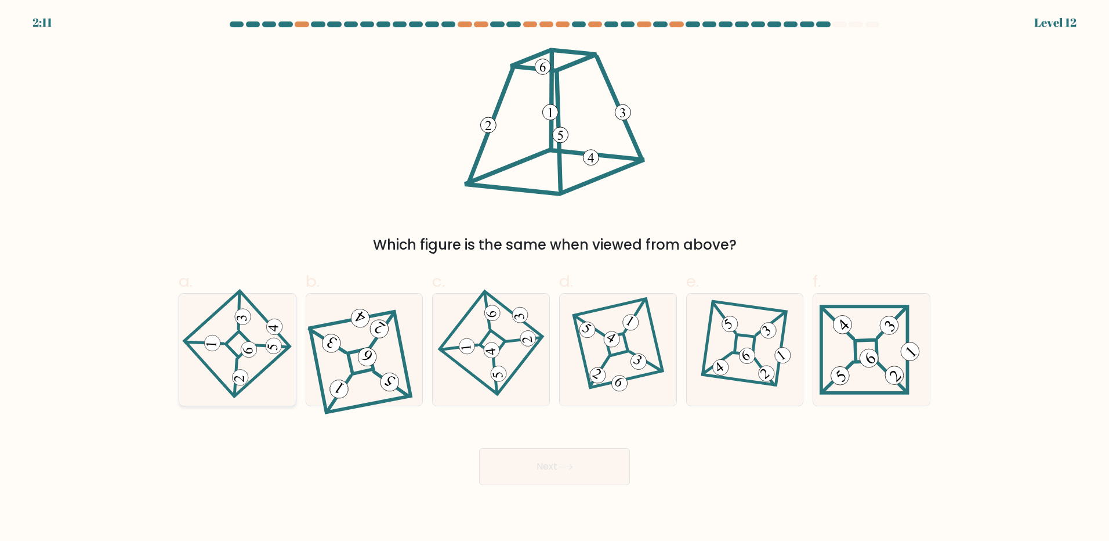
click at [250, 346] on 865 at bounding box center [249, 349] width 17 height 17
click at [555, 278] on input "a." at bounding box center [555, 274] width 1 height 8
radio input "true"
click at [582, 468] on button "Next" at bounding box center [554, 466] width 151 height 37
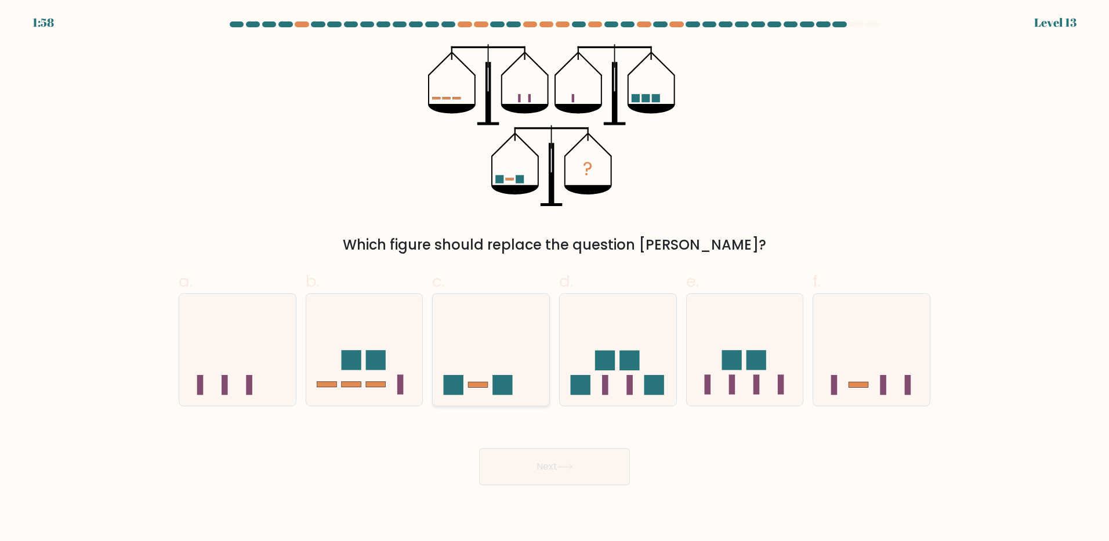
click at [493, 379] on rect at bounding box center [503, 385] width 20 height 20
click at [555, 278] on input "c." at bounding box center [555, 274] width 1 height 8
radio input "true"
click at [558, 470] on button "Next" at bounding box center [554, 466] width 151 height 37
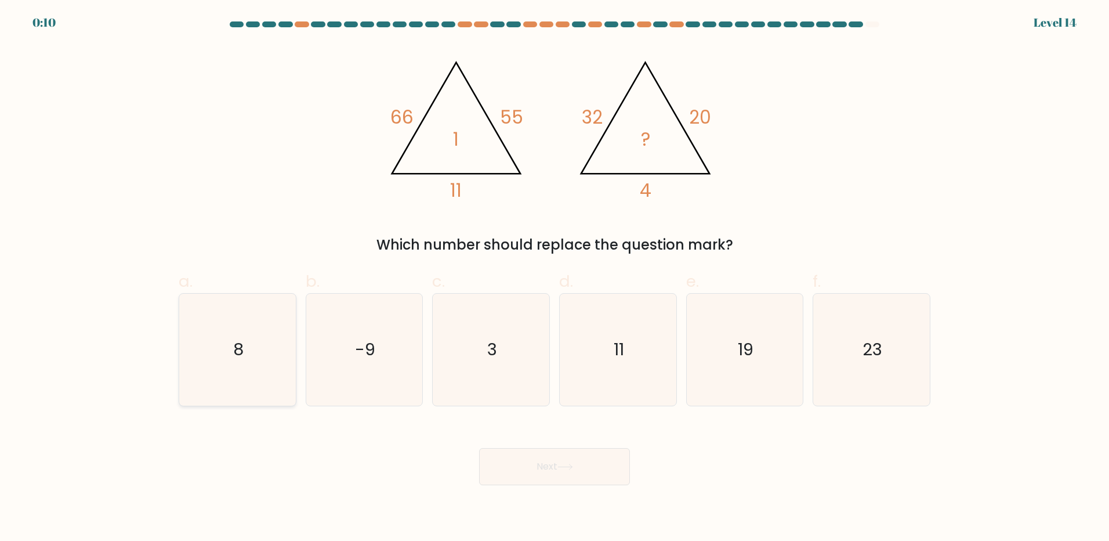
click at [238, 343] on text "8" at bounding box center [238, 349] width 10 height 23
click at [555, 278] on input "a. 8" at bounding box center [555, 274] width 1 height 8
radio input "true"
click at [570, 473] on button "Next" at bounding box center [554, 466] width 151 height 37
click at [566, 473] on button "Next" at bounding box center [554, 466] width 151 height 37
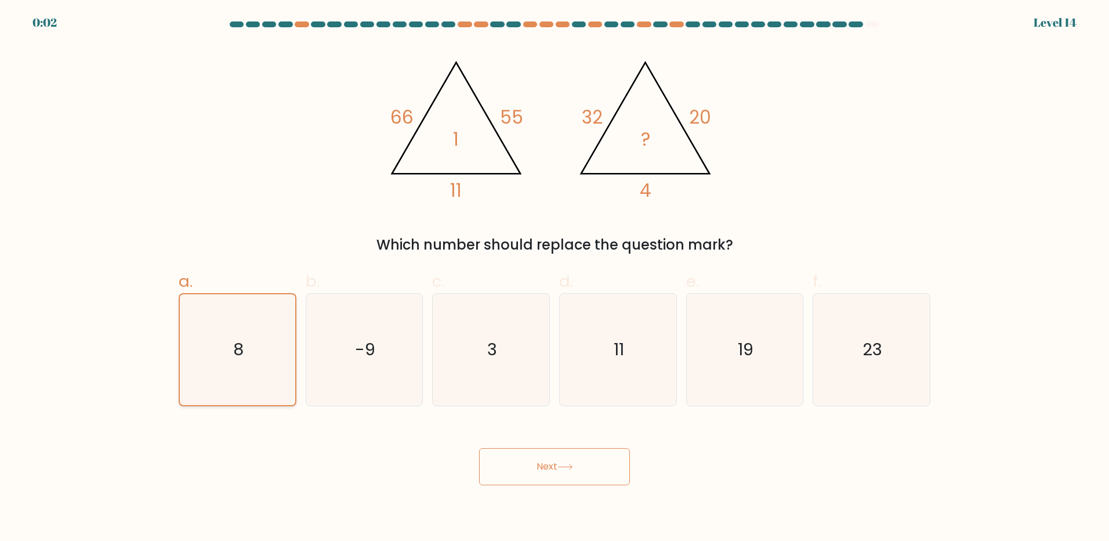
click at [234, 352] on text "8" at bounding box center [238, 349] width 10 height 23
click at [555, 278] on input "a. 8" at bounding box center [555, 274] width 1 height 8
click at [513, 464] on button "Next" at bounding box center [554, 466] width 151 height 37
click at [516, 463] on button "Next" at bounding box center [554, 466] width 151 height 37
drag, startPoint x: 522, startPoint y: 462, endPoint x: 537, endPoint y: 461, distance: 15.1
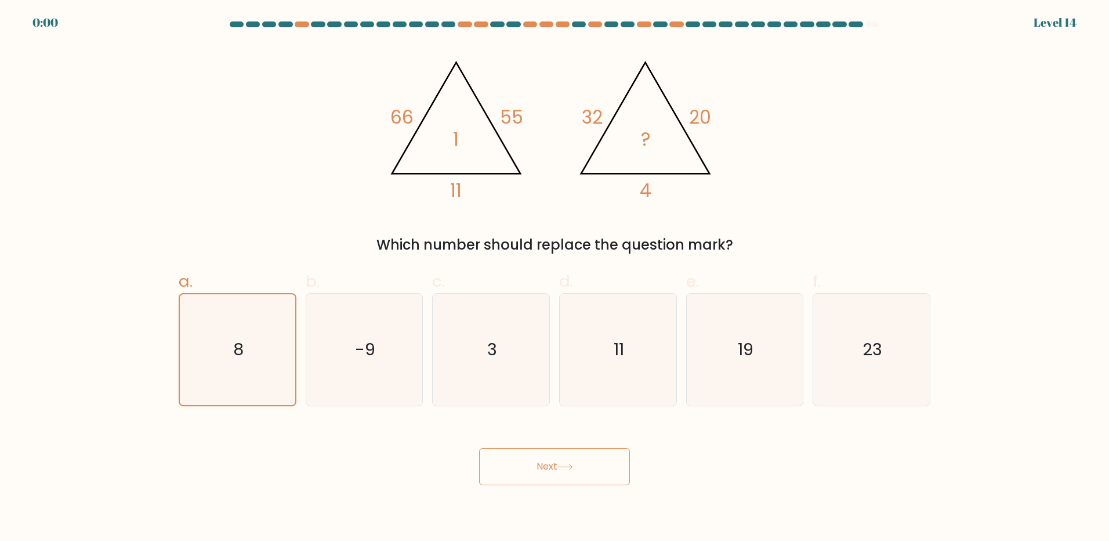
click at [531, 461] on button "Next" at bounding box center [554, 466] width 151 height 37
click at [540, 461] on button "Next" at bounding box center [554, 466] width 151 height 37
click at [540, 461] on div "Next" at bounding box center [555, 452] width 766 height 65
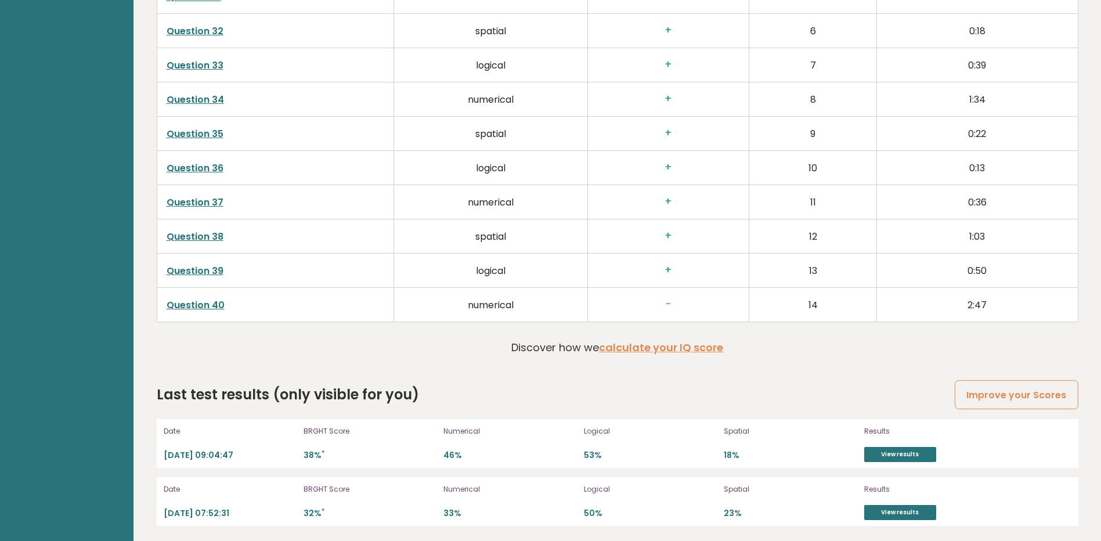
scroll to position [3028, 0]
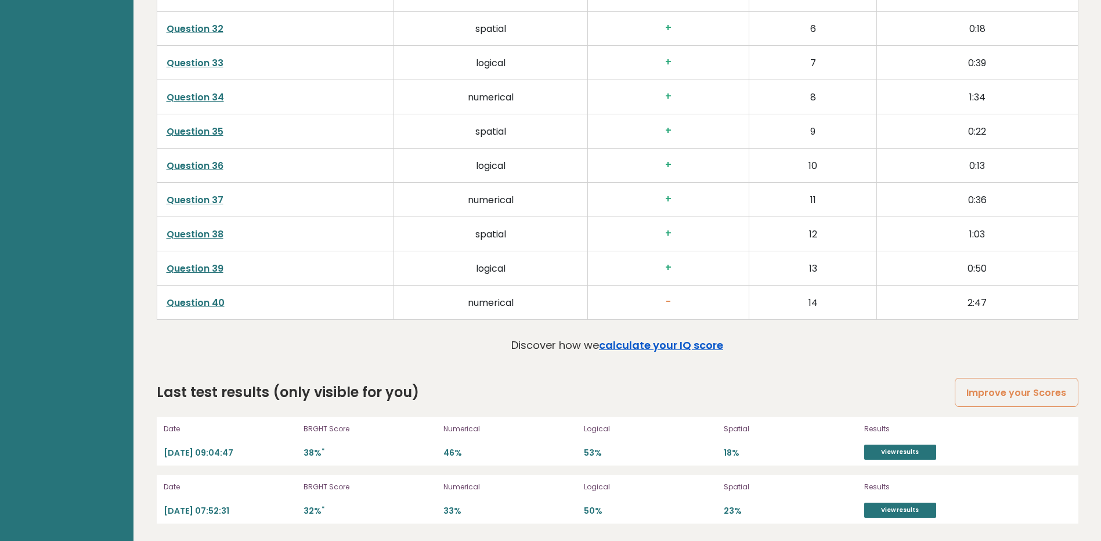
click at [670, 345] on link "calculate your IQ score" at bounding box center [661, 345] width 124 height 15
click at [914, 447] on link "View results" at bounding box center [900, 451] width 72 height 15
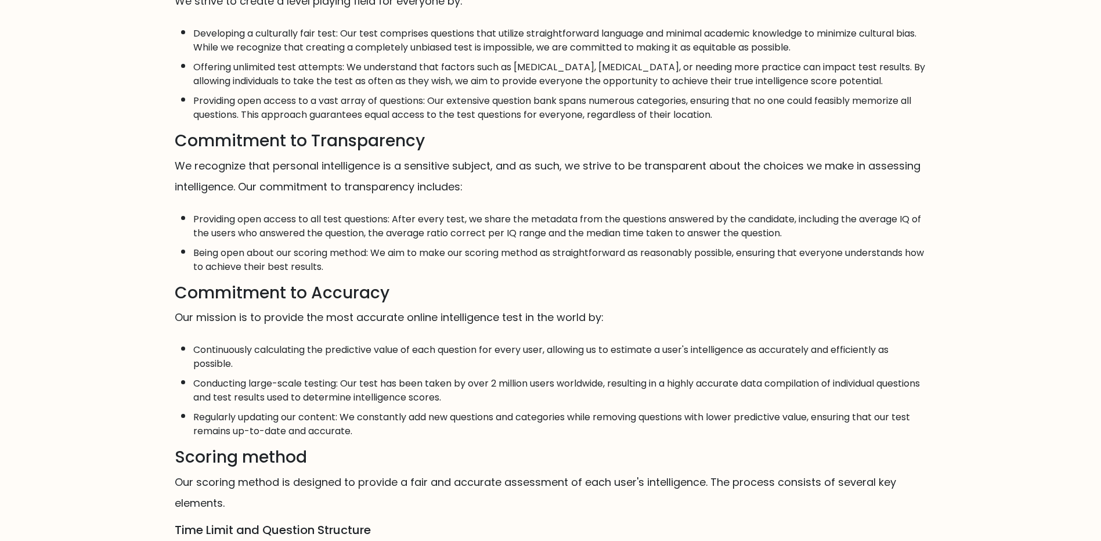
scroll to position [290, 0]
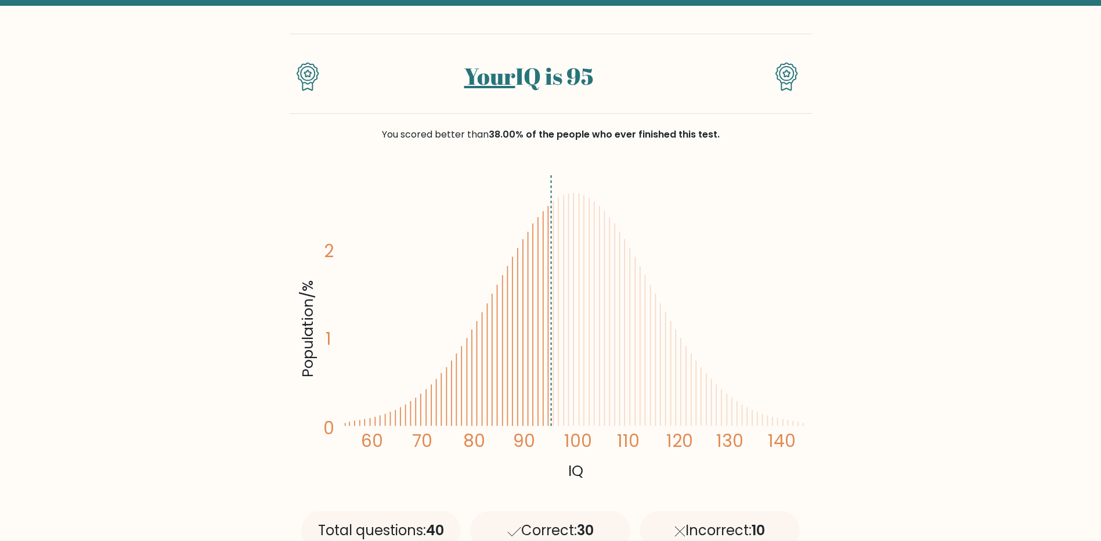
scroll to position [116, 0]
